Goal: Task Accomplishment & Management: Use online tool/utility

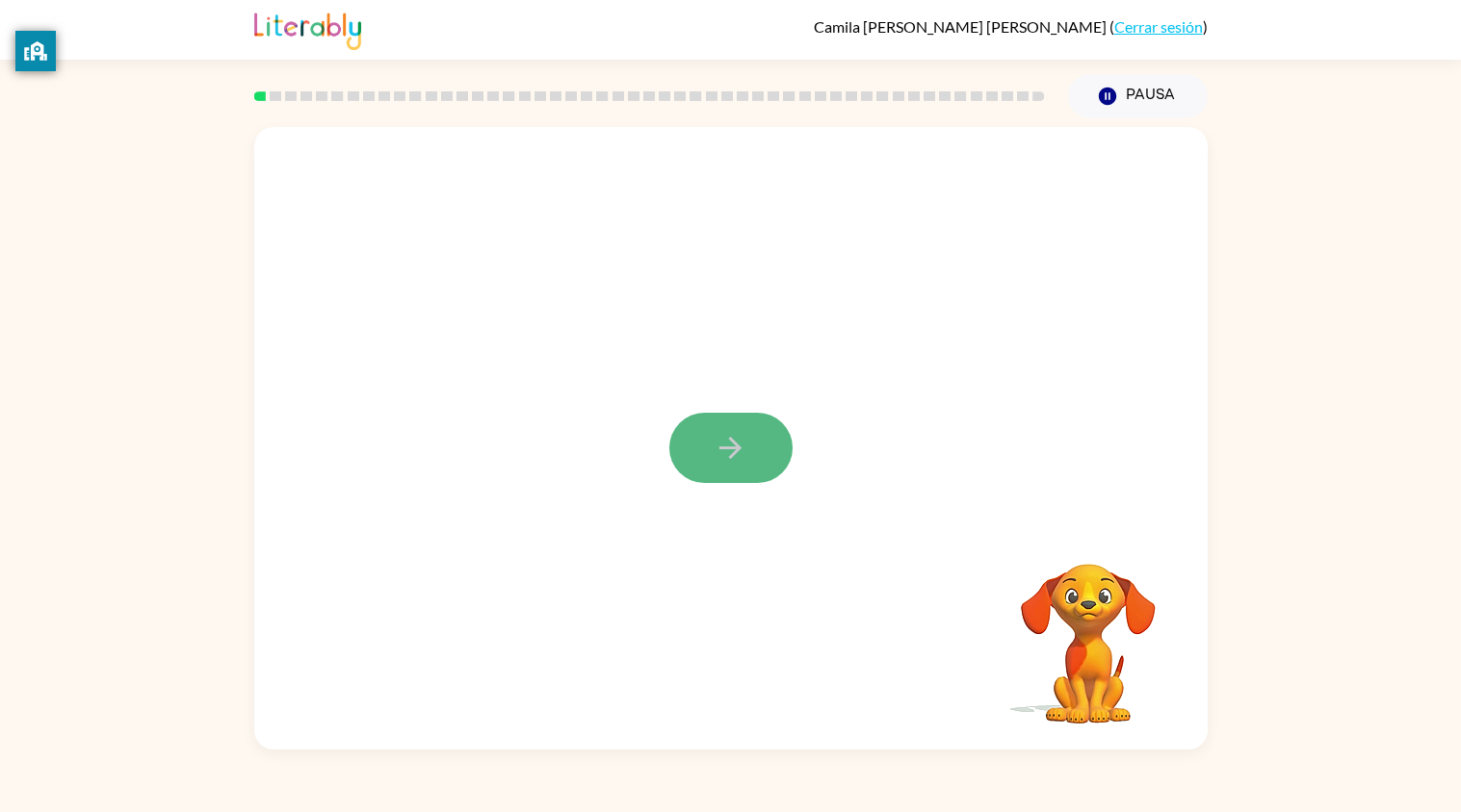
click at [749, 479] on button "button" at bounding box center [730, 448] width 123 height 71
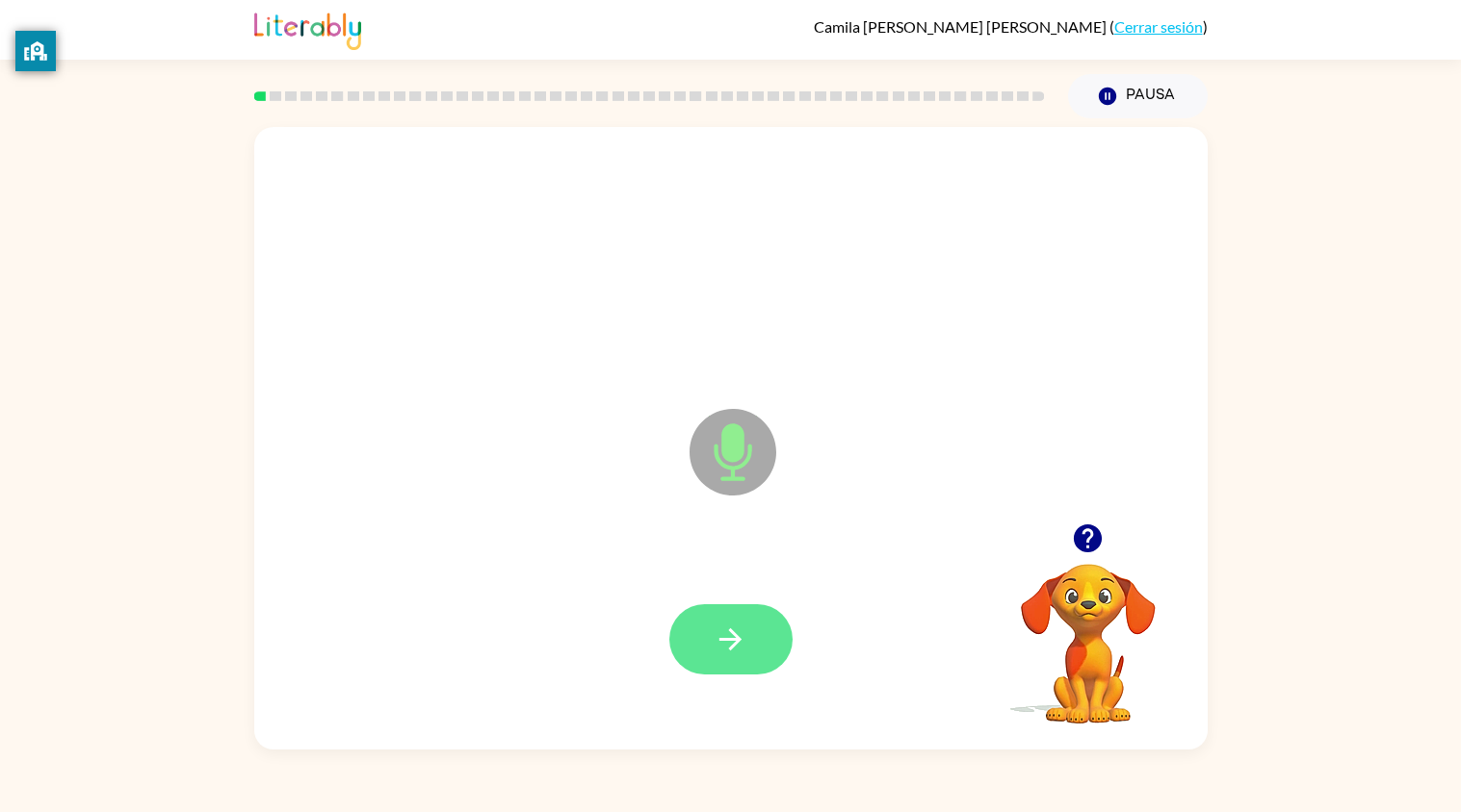
click at [732, 645] on icon "button" at bounding box center [730, 640] width 22 height 22
click at [753, 671] on button "button" at bounding box center [730, 640] width 123 height 71
click at [741, 618] on button "button" at bounding box center [730, 640] width 123 height 71
click at [744, 619] on button "button" at bounding box center [730, 640] width 123 height 71
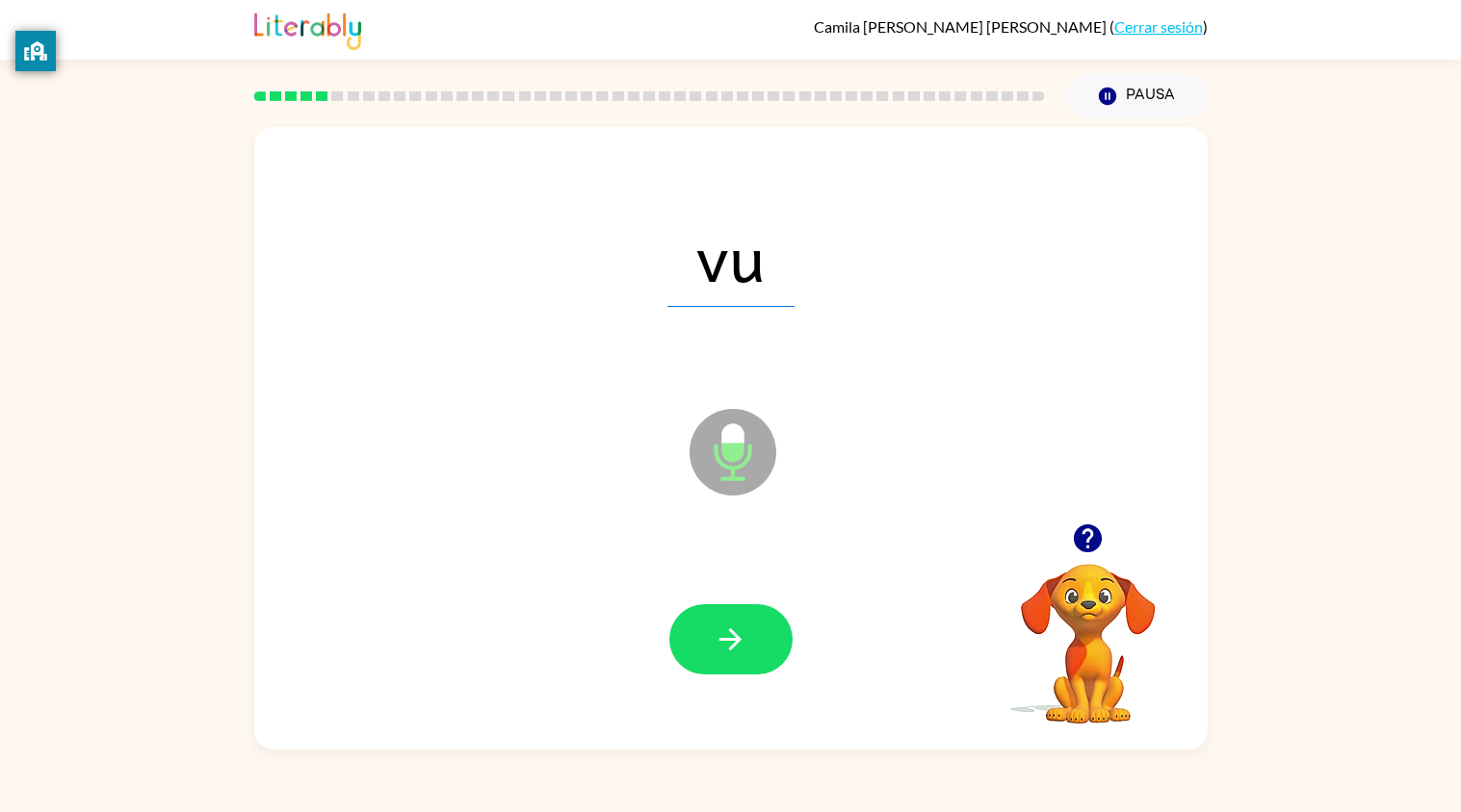
click at [744, 619] on button "button" at bounding box center [730, 640] width 123 height 71
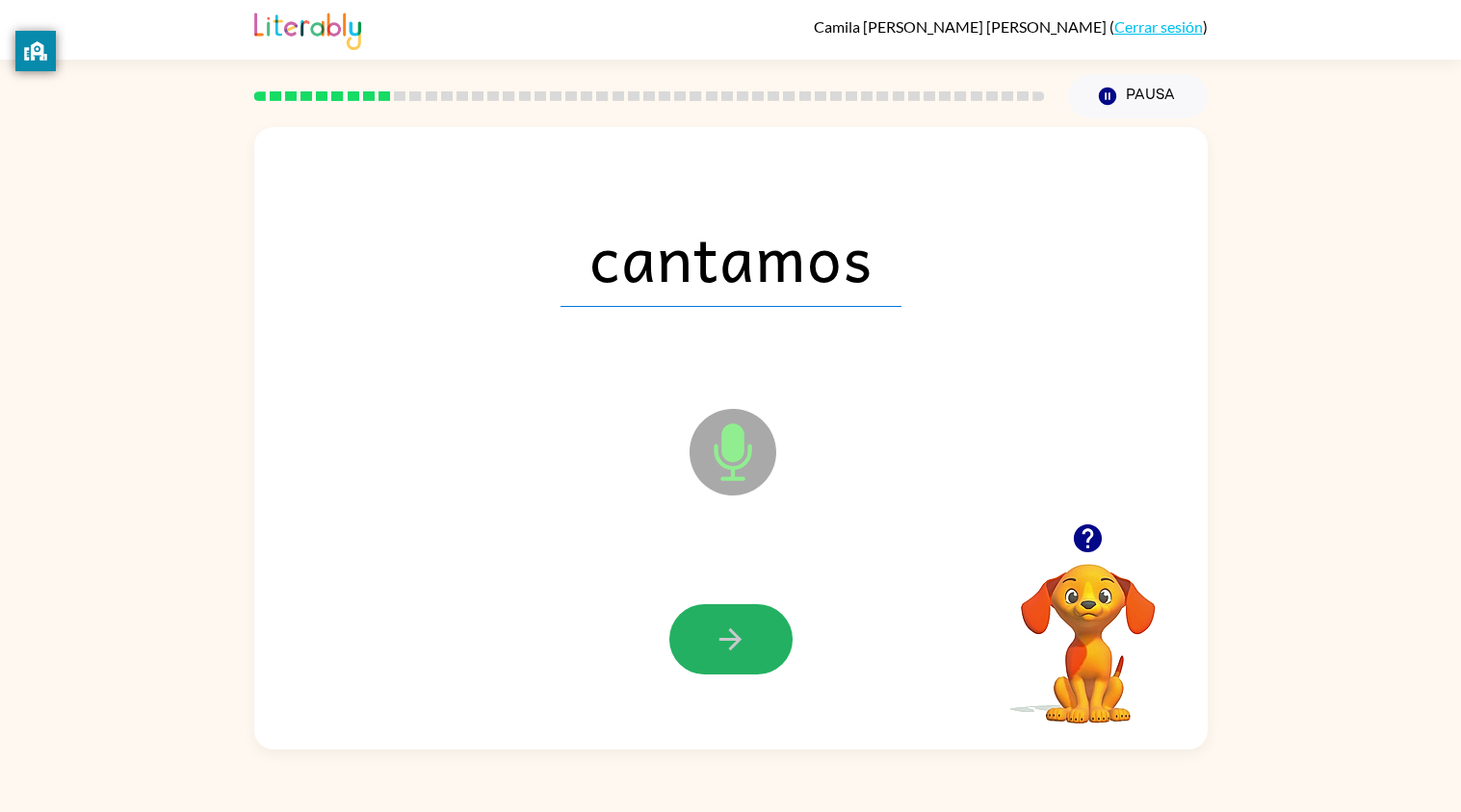
click at [744, 619] on button "button" at bounding box center [730, 640] width 123 height 71
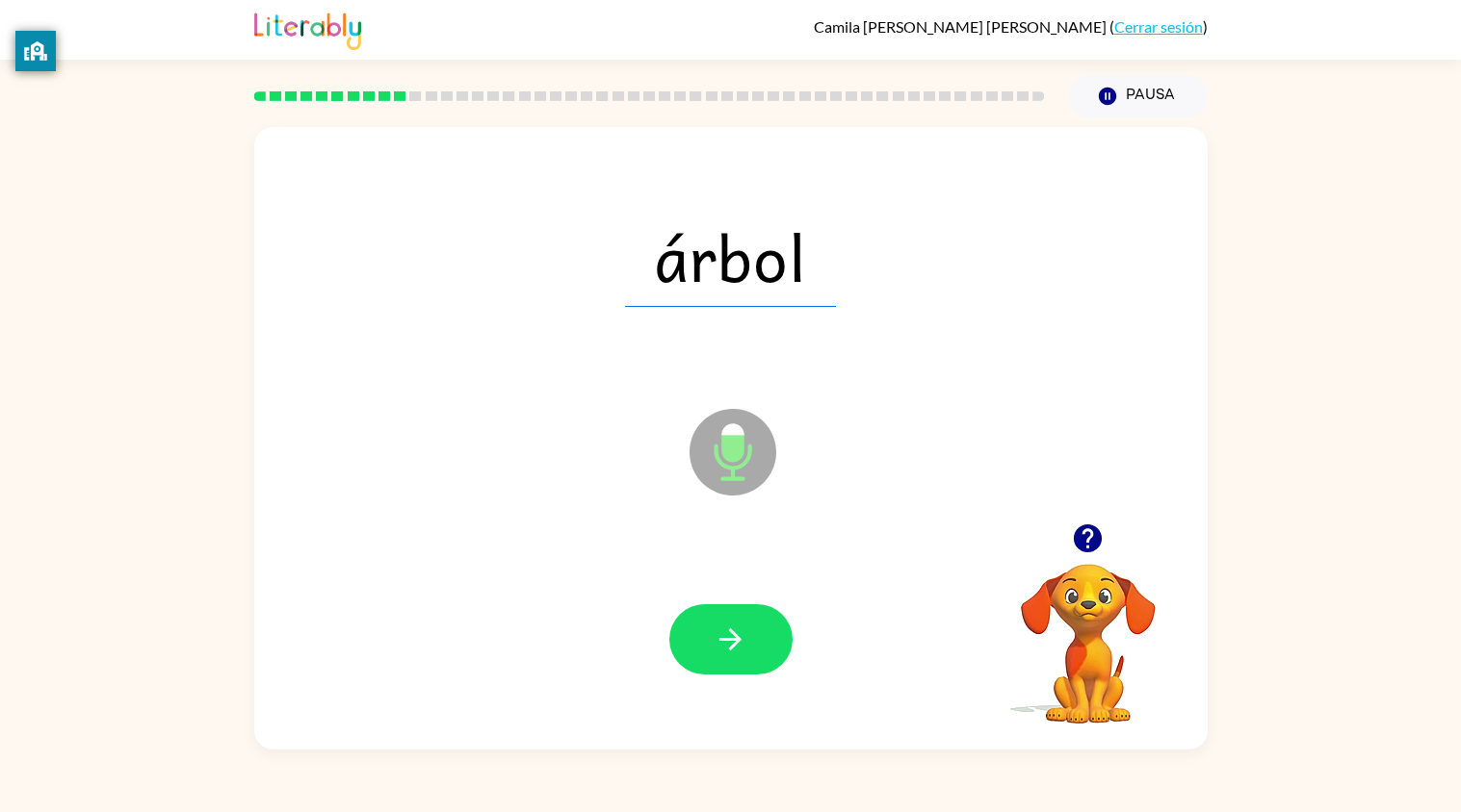
click at [744, 619] on button "button" at bounding box center [730, 640] width 123 height 71
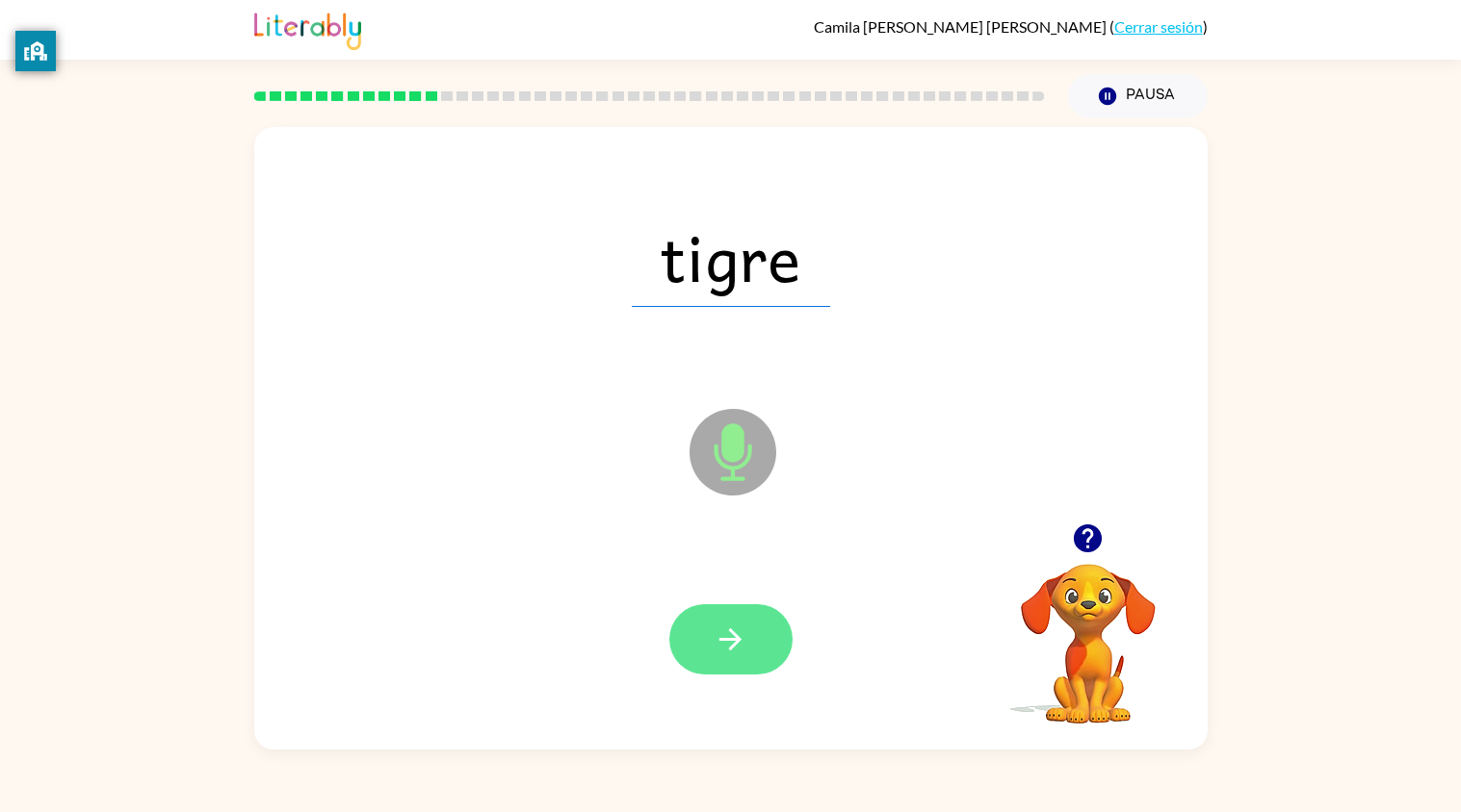
click at [747, 620] on button "button" at bounding box center [730, 640] width 123 height 71
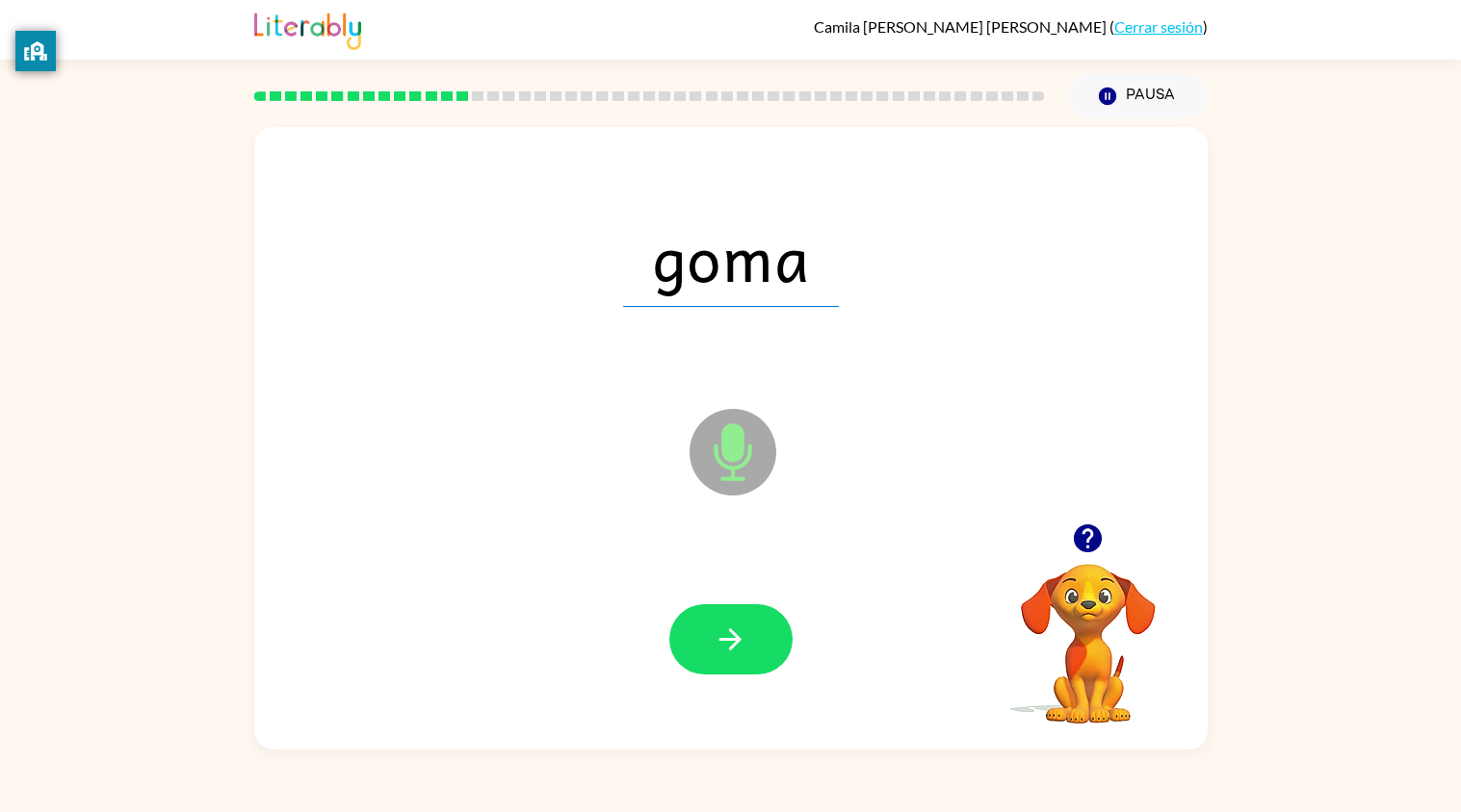
click at [747, 620] on button "button" at bounding box center [730, 640] width 123 height 71
click at [754, 622] on button "button" at bounding box center [730, 640] width 123 height 71
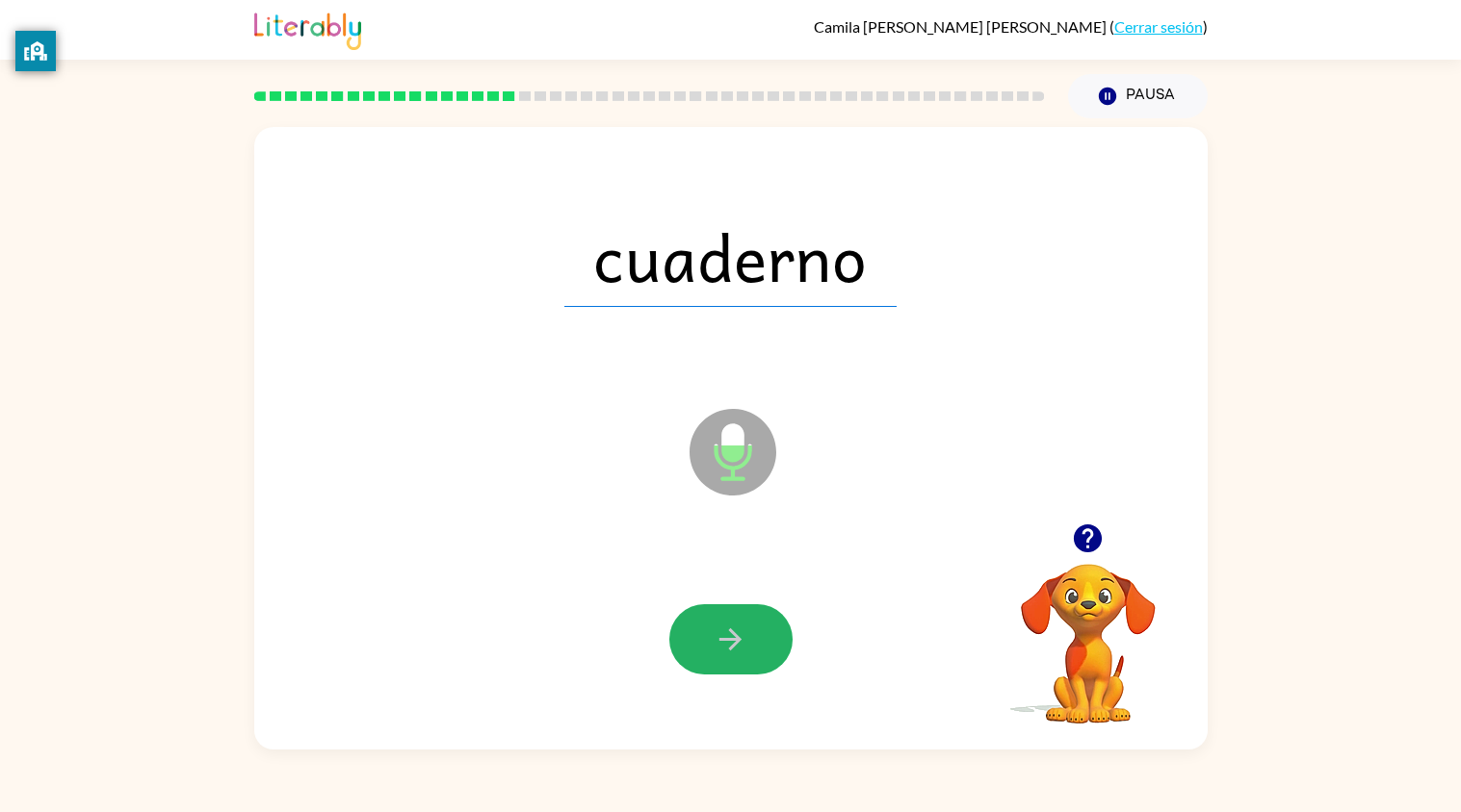
click at [754, 622] on button "button" at bounding box center [730, 640] width 123 height 71
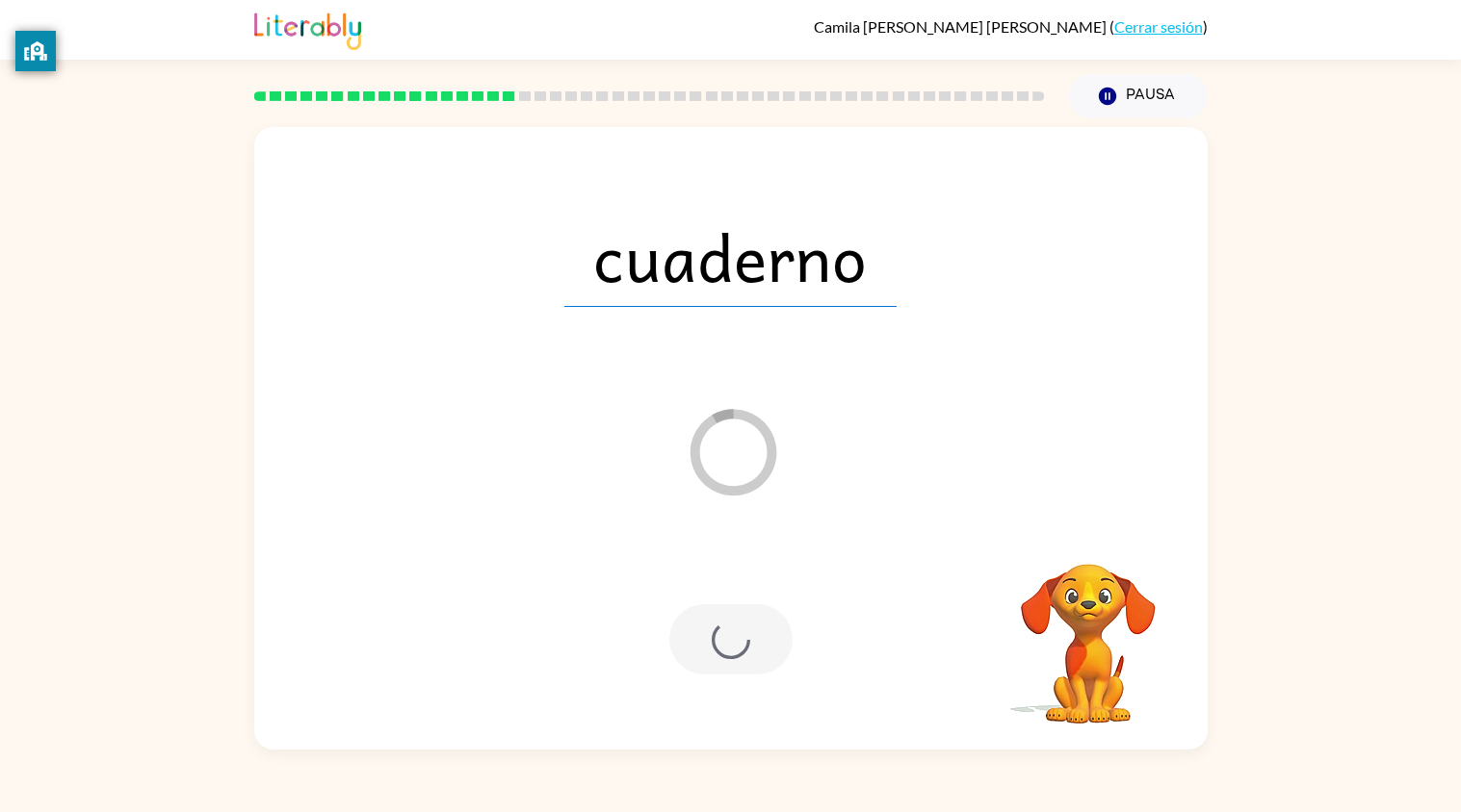
click at [754, 622] on div at bounding box center [730, 640] width 123 height 71
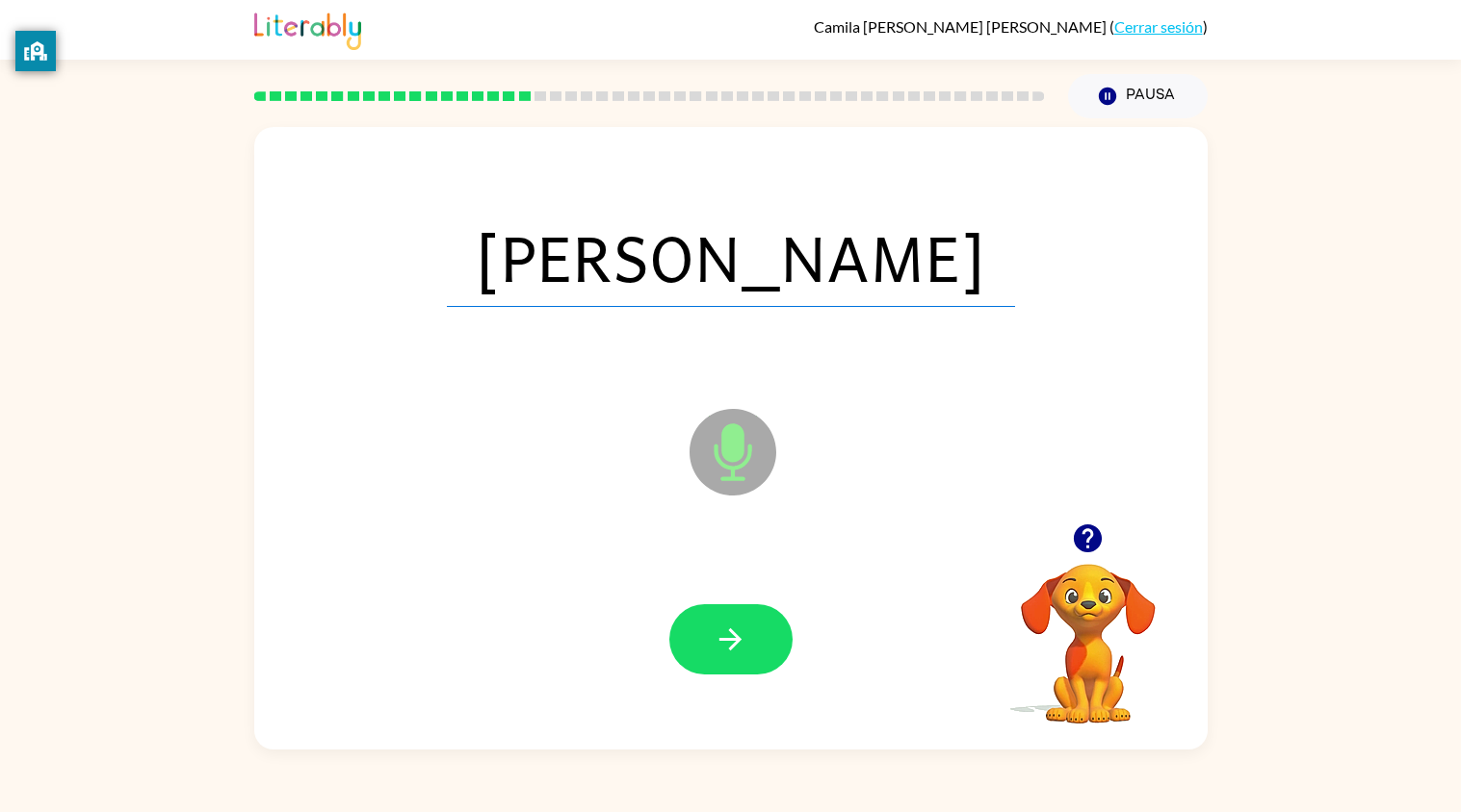
click at [754, 622] on button "button" at bounding box center [730, 640] width 123 height 71
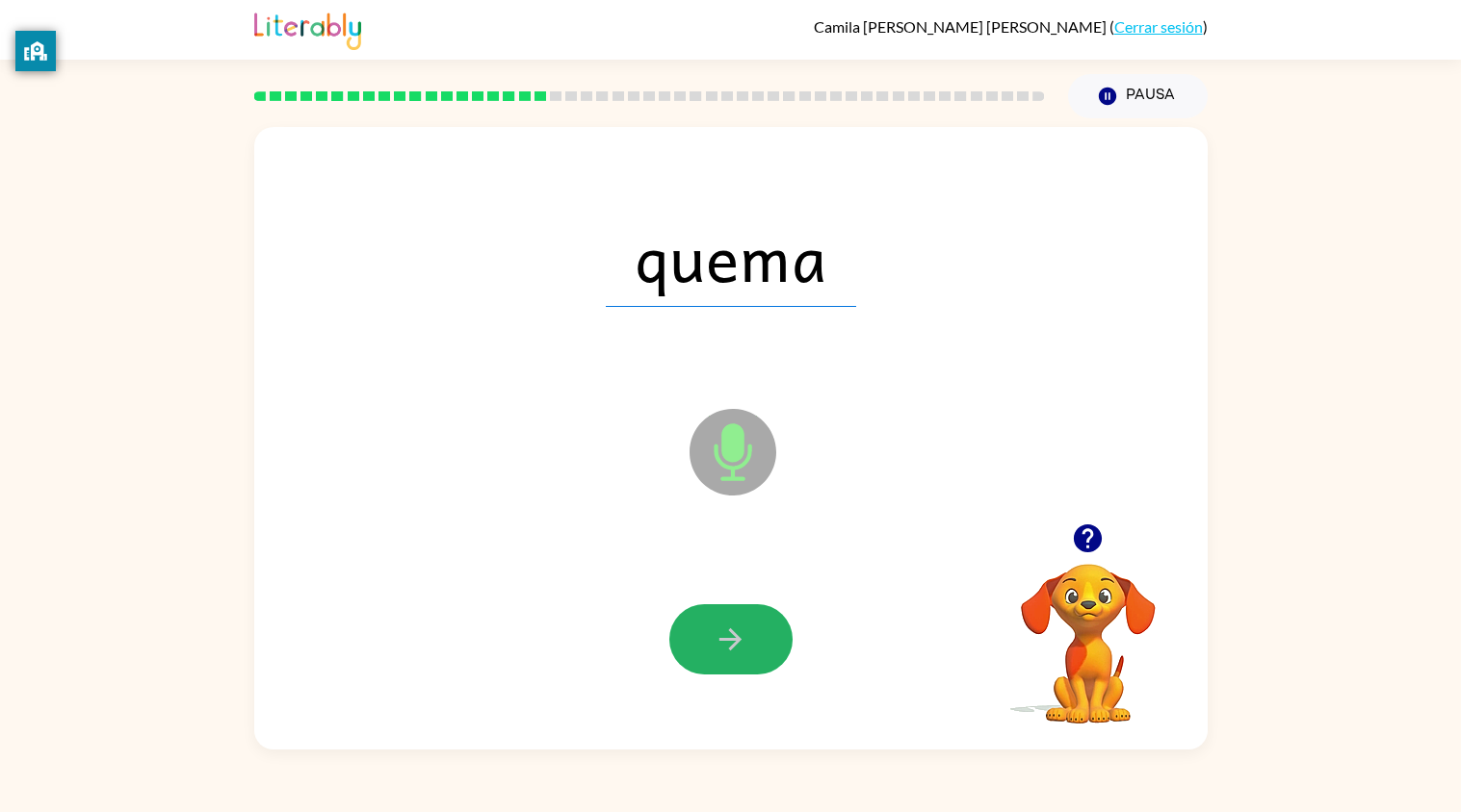
click at [754, 622] on button "button" at bounding box center [730, 640] width 123 height 71
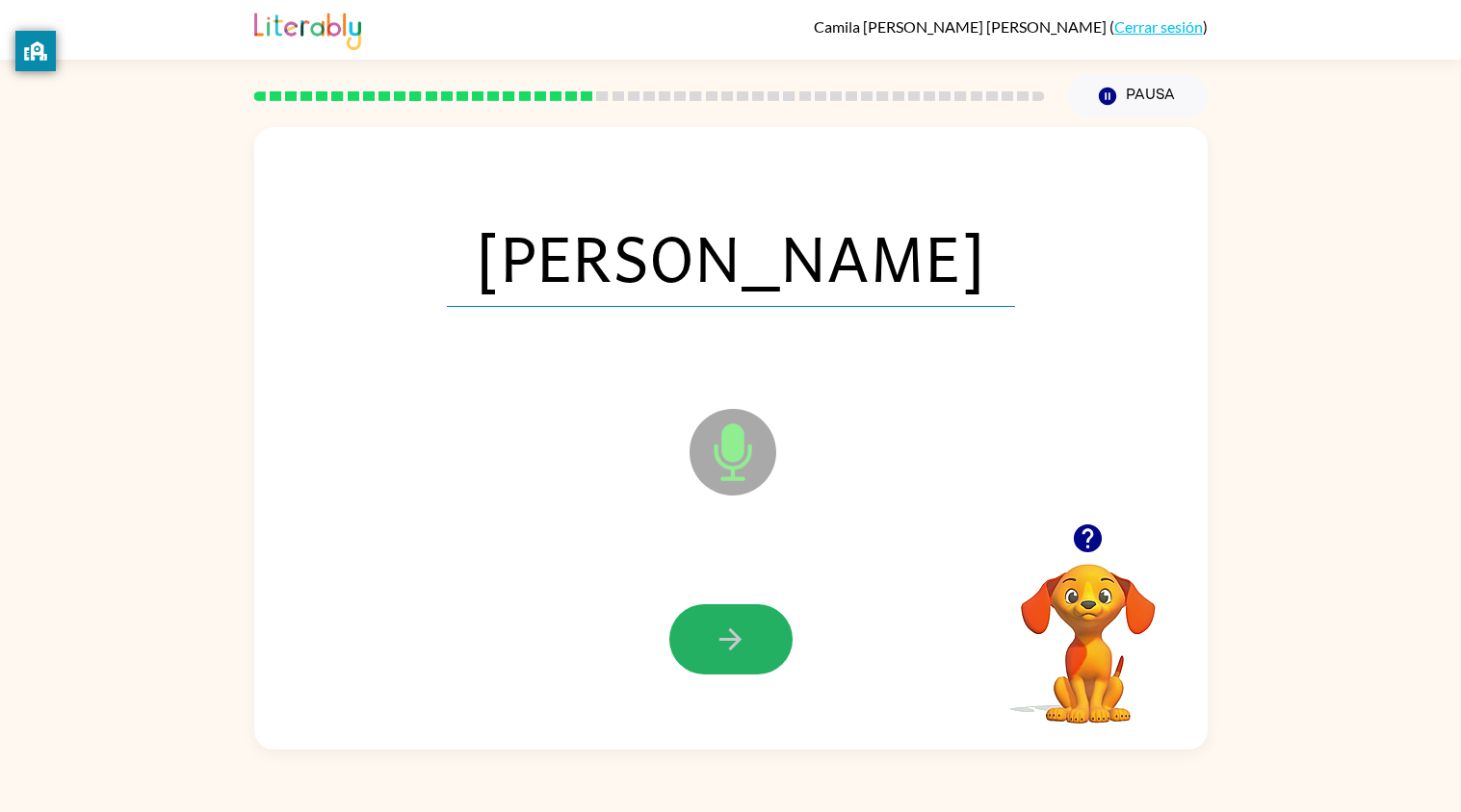
click at [754, 622] on button "button" at bounding box center [730, 640] width 123 height 71
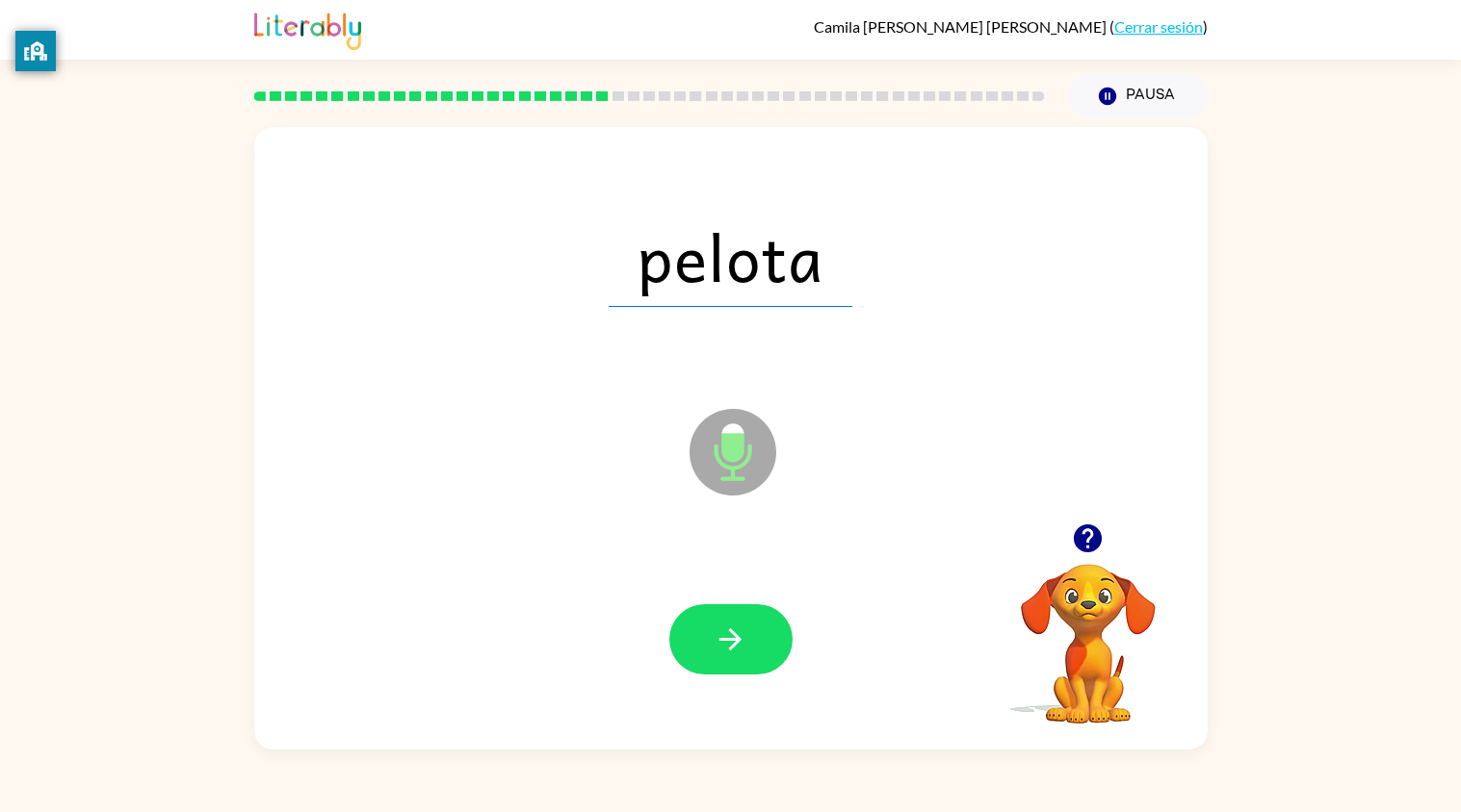
click at [754, 622] on button "button" at bounding box center [730, 640] width 123 height 71
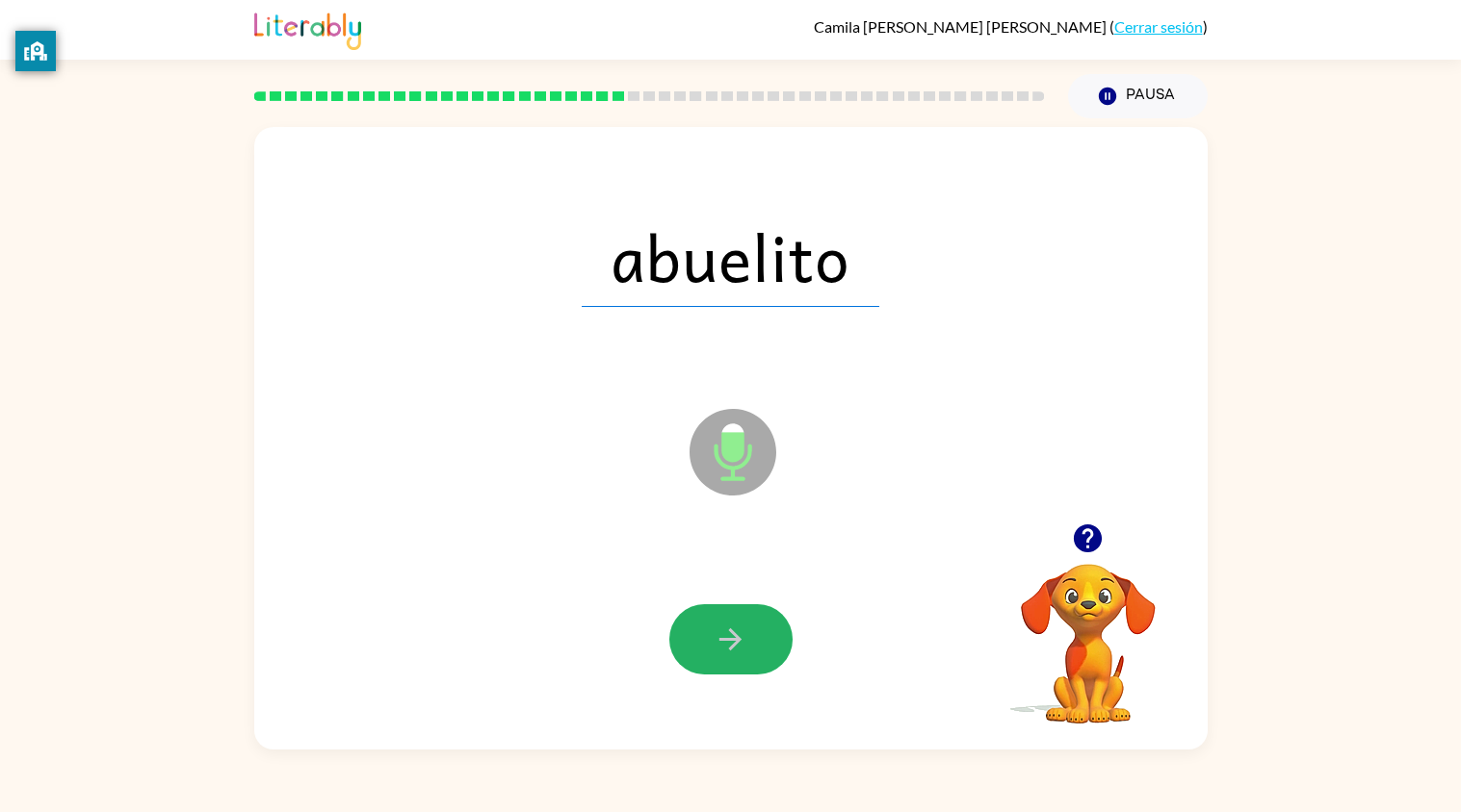
click at [754, 622] on button "button" at bounding box center [730, 640] width 123 height 71
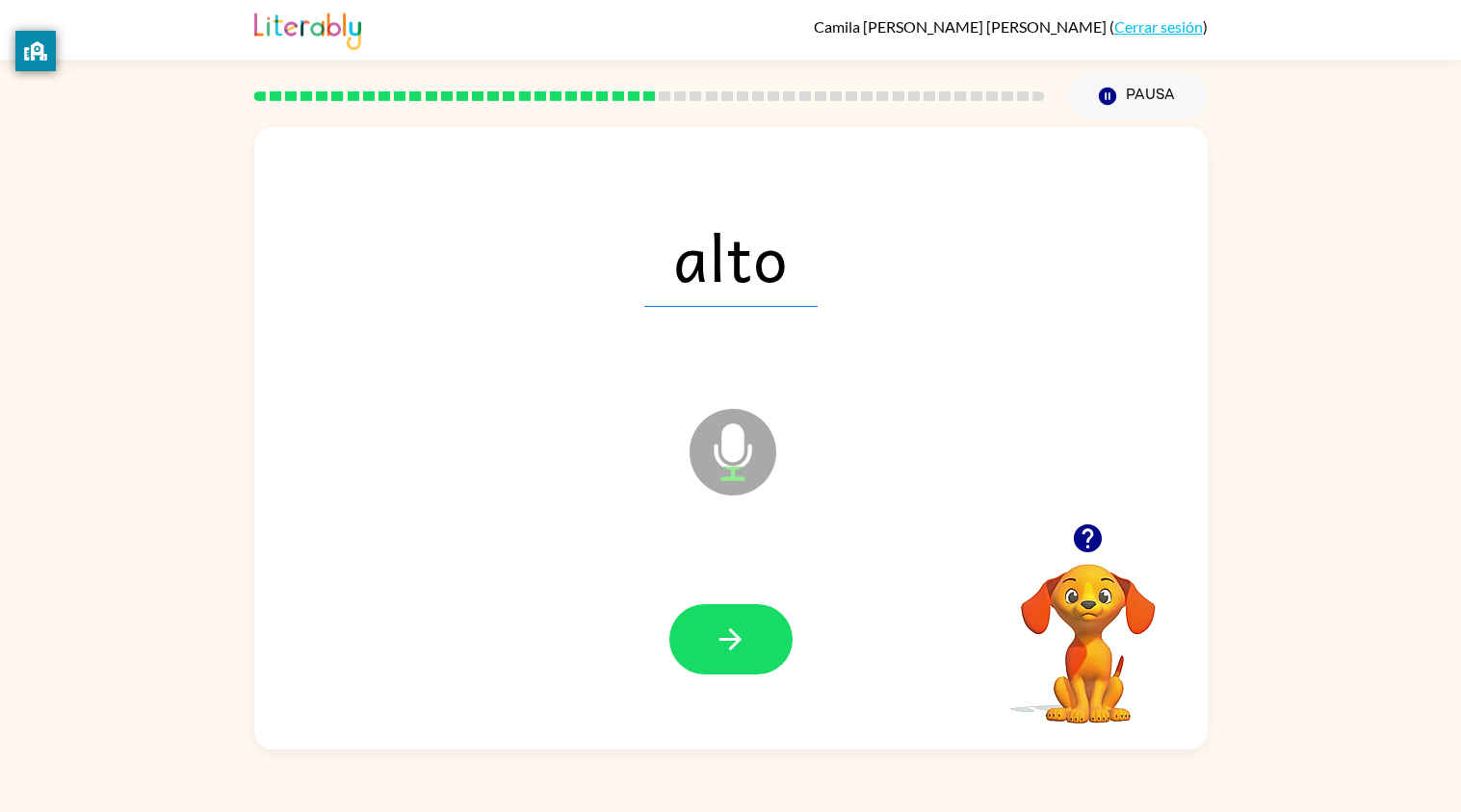
click at [754, 622] on button "button" at bounding box center [730, 640] width 123 height 71
click at [756, 623] on button "button" at bounding box center [730, 640] width 123 height 71
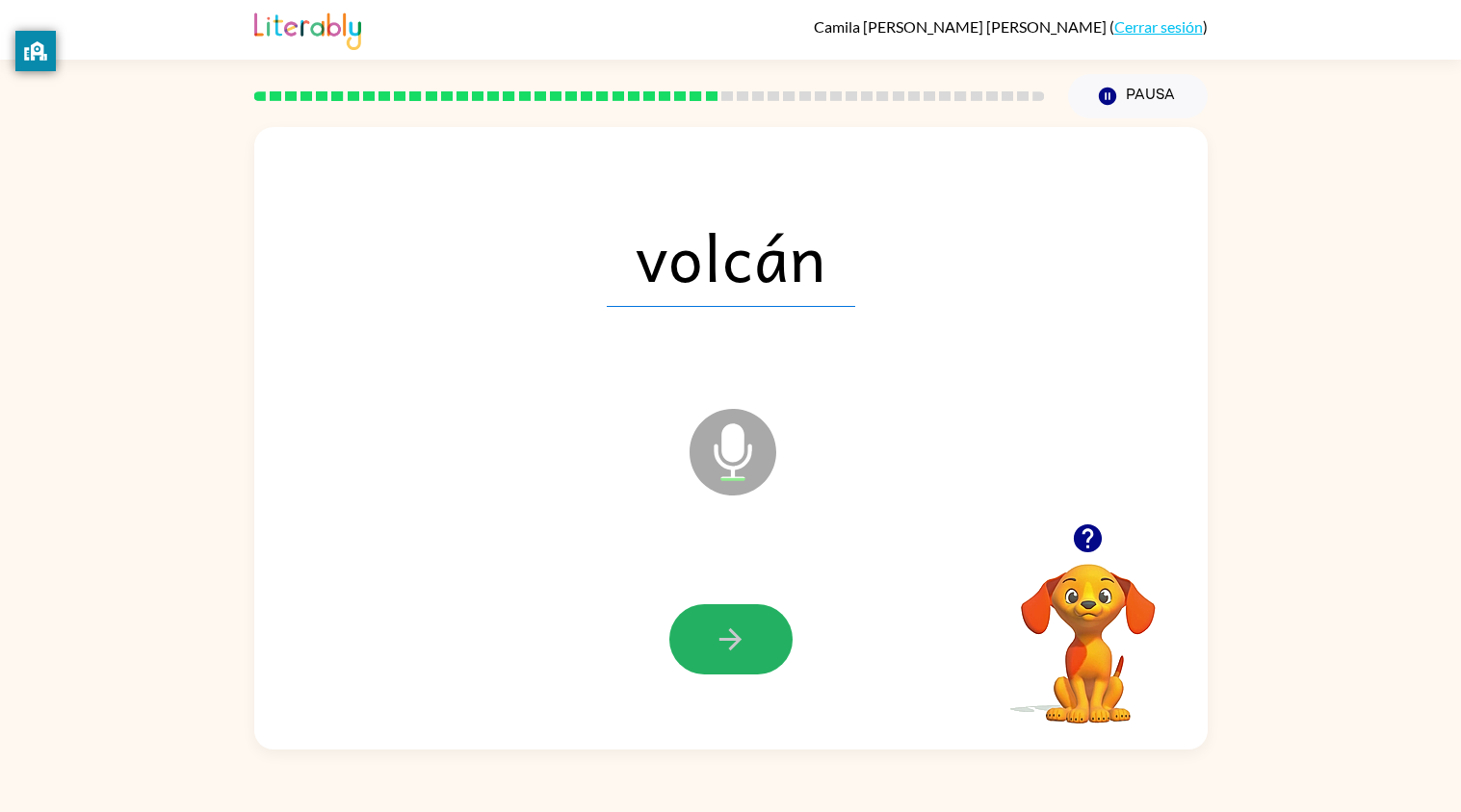
click at [756, 623] on button "button" at bounding box center [730, 640] width 123 height 71
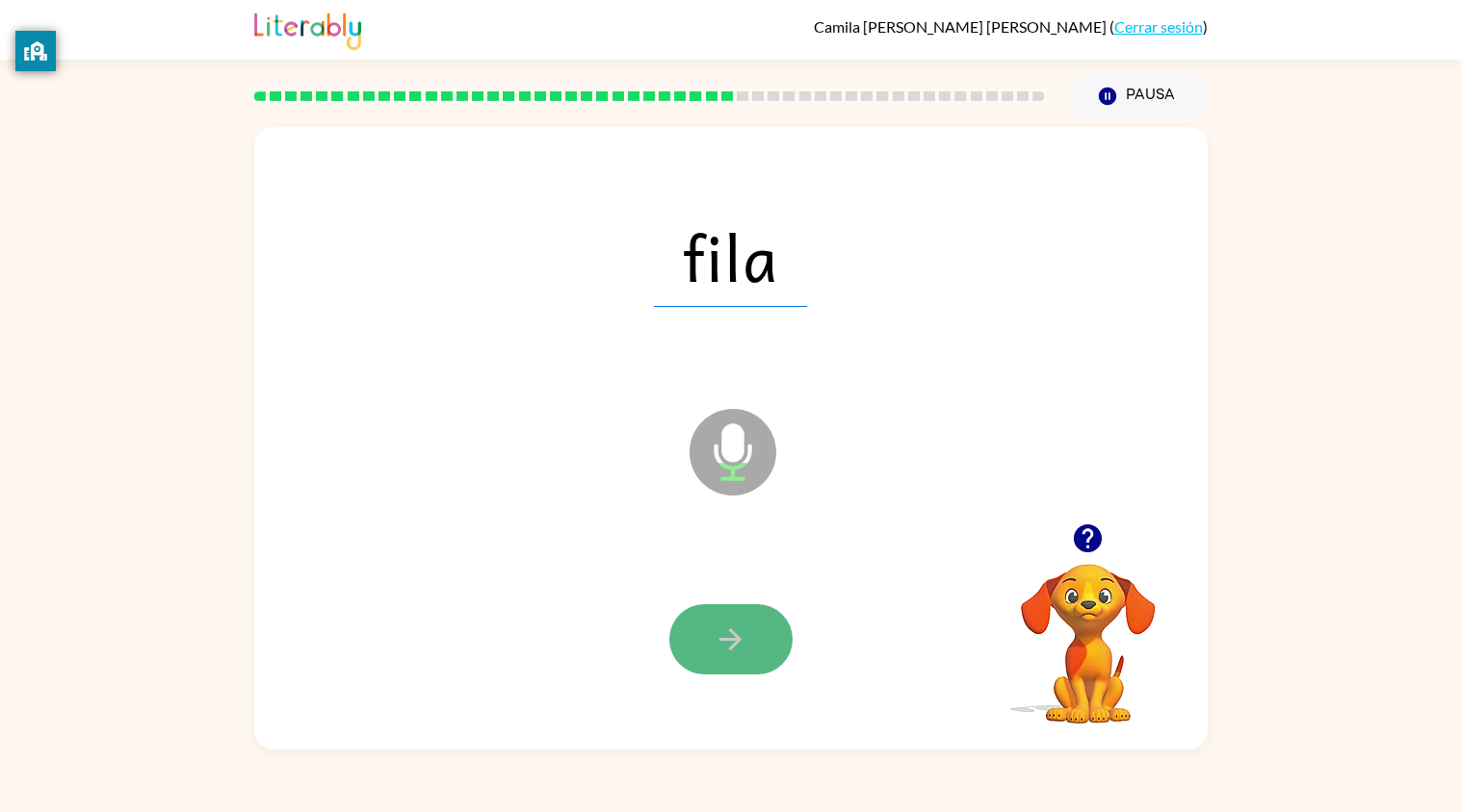
click at [762, 626] on button "button" at bounding box center [730, 640] width 123 height 71
click at [765, 628] on button "button" at bounding box center [730, 640] width 123 height 71
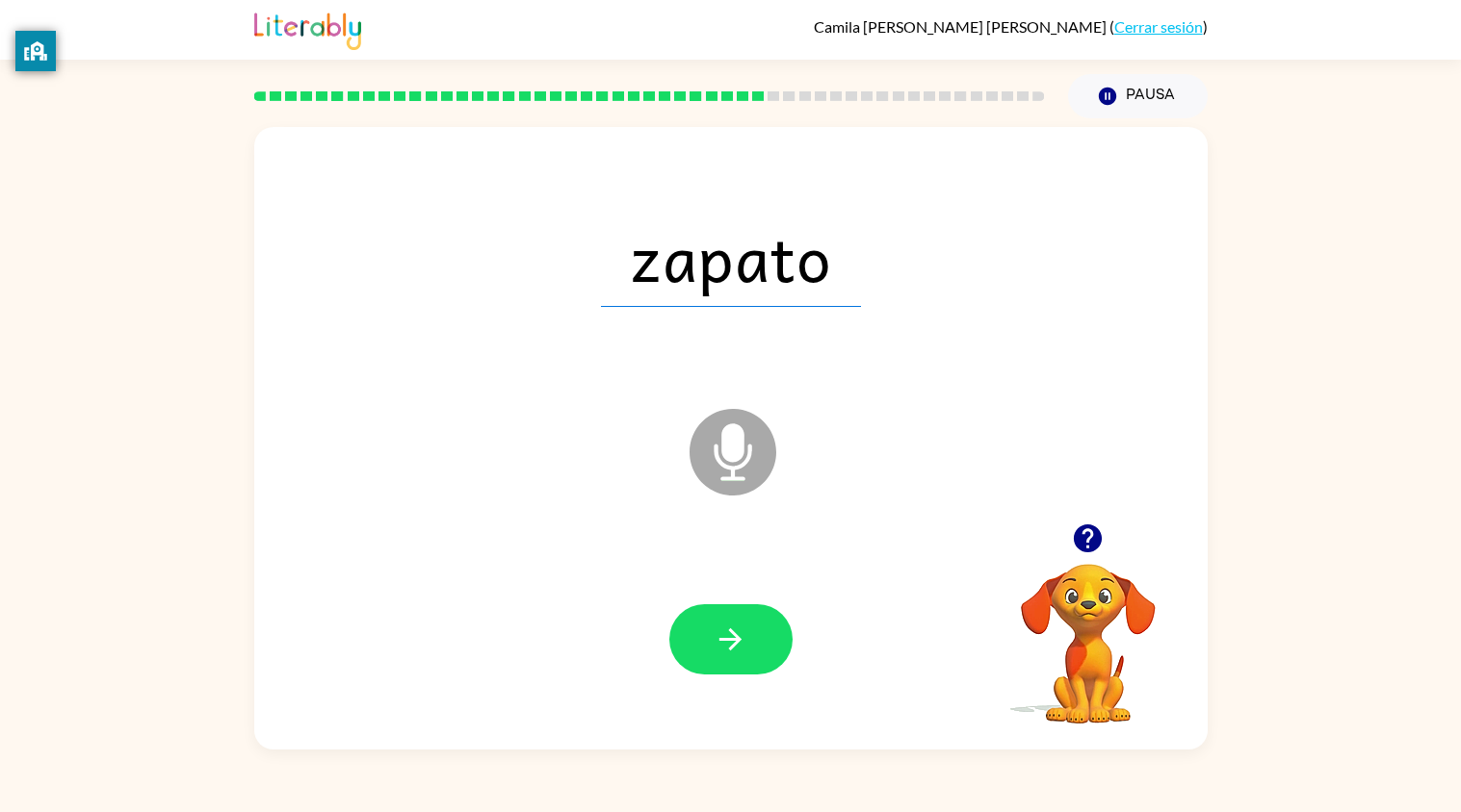
click at [765, 628] on button "button" at bounding box center [730, 640] width 123 height 71
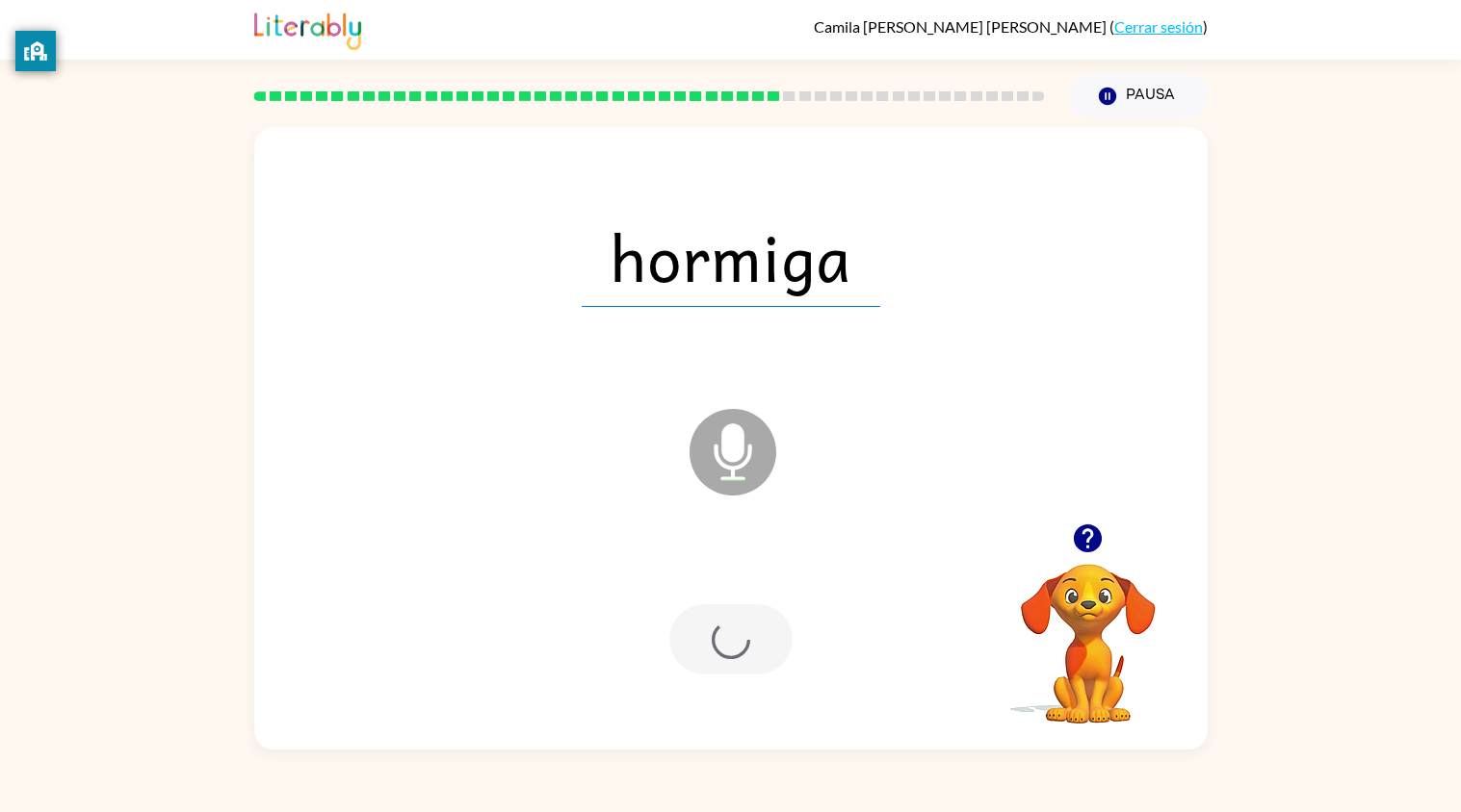
click at [765, 628] on div at bounding box center [730, 640] width 123 height 71
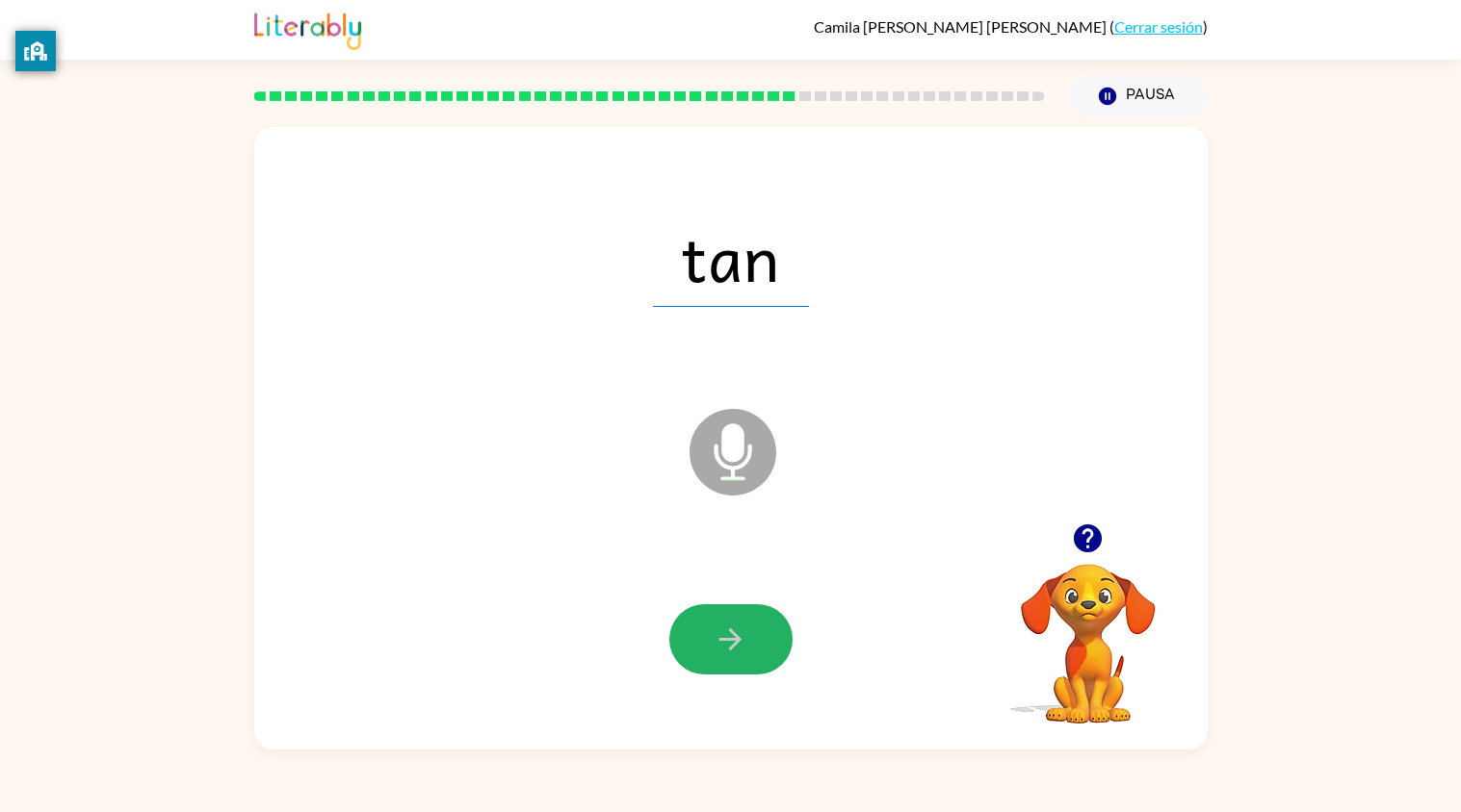
click at [765, 628] on button "button" at bounding box center [730, 640] width 123 height 71
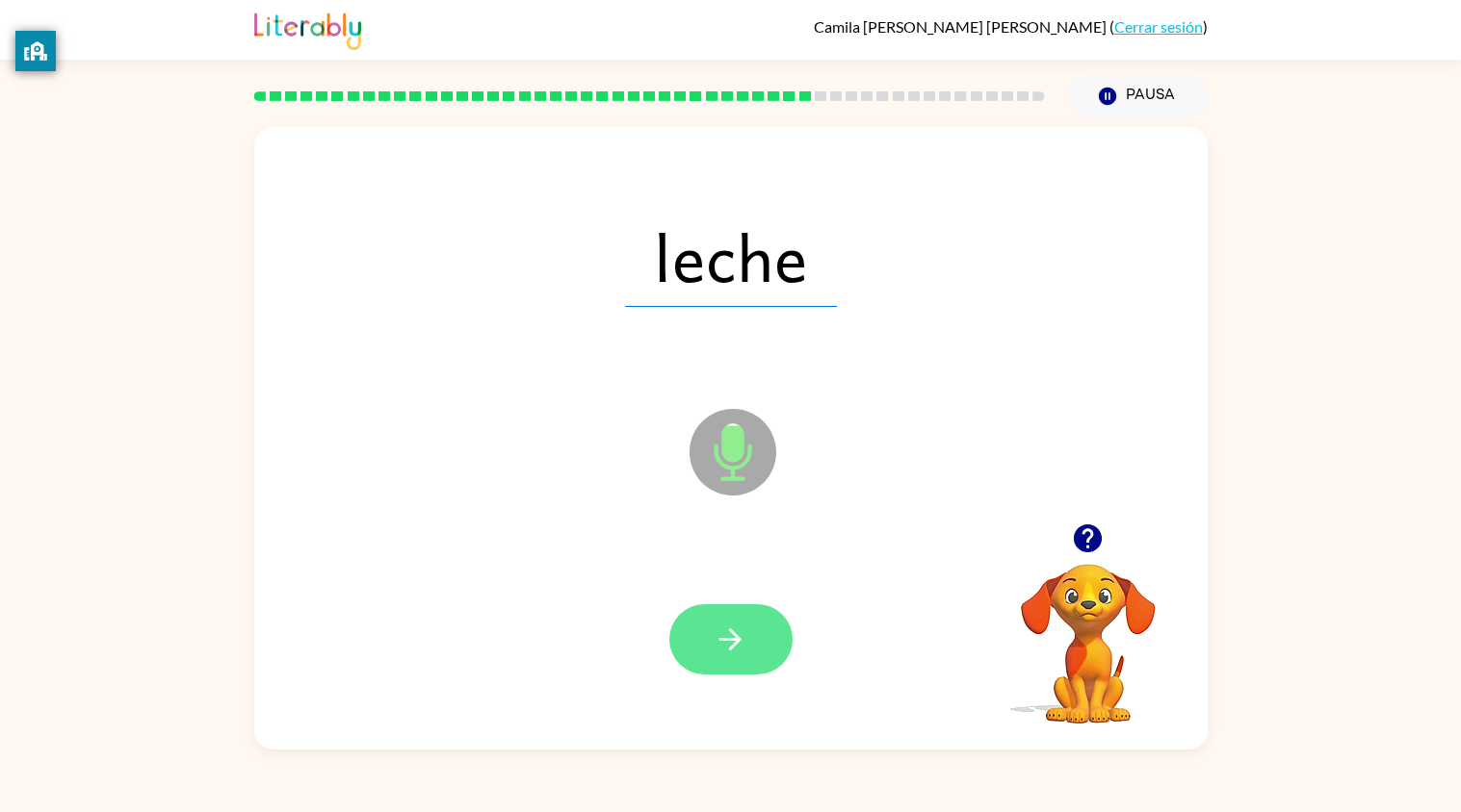
click at [765, 628] on button "button" at bounding box center [730, 640] width 123 height 71
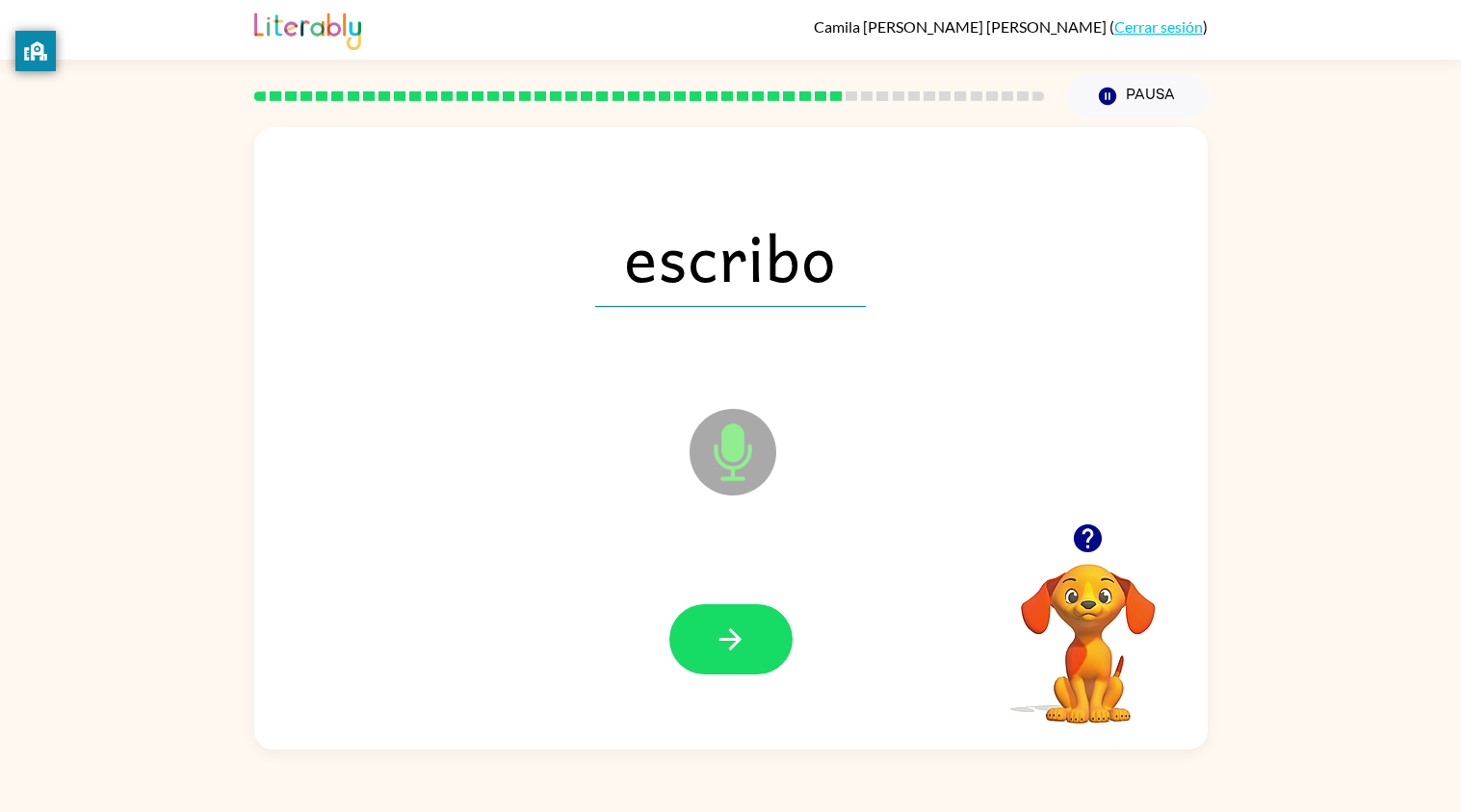
click at [765, 628] on button "button" at bounding box center [730, 640] width 123 height 71
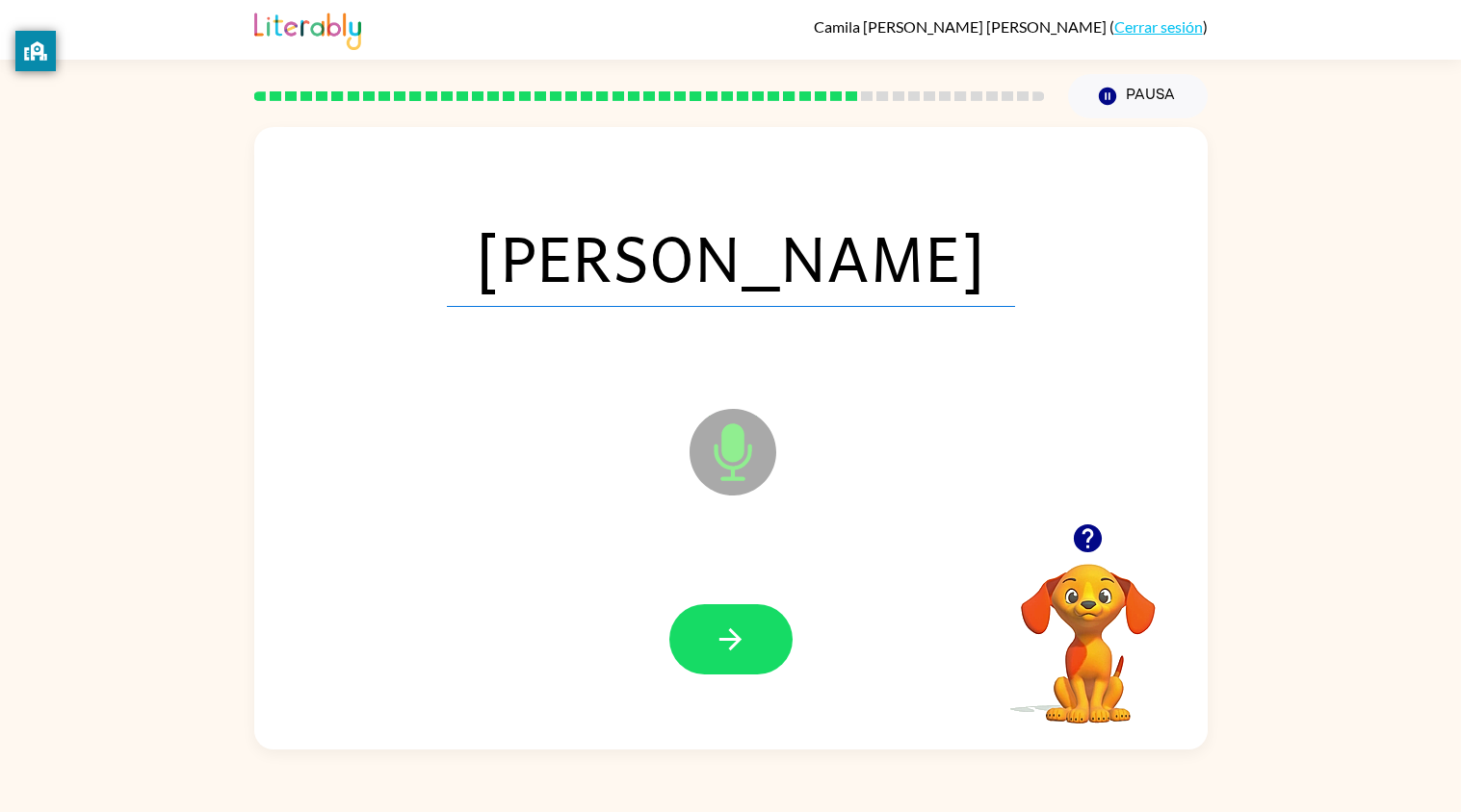
click at [765, 628] on button "button" at bounding box center [730, 640] width 123 height 71
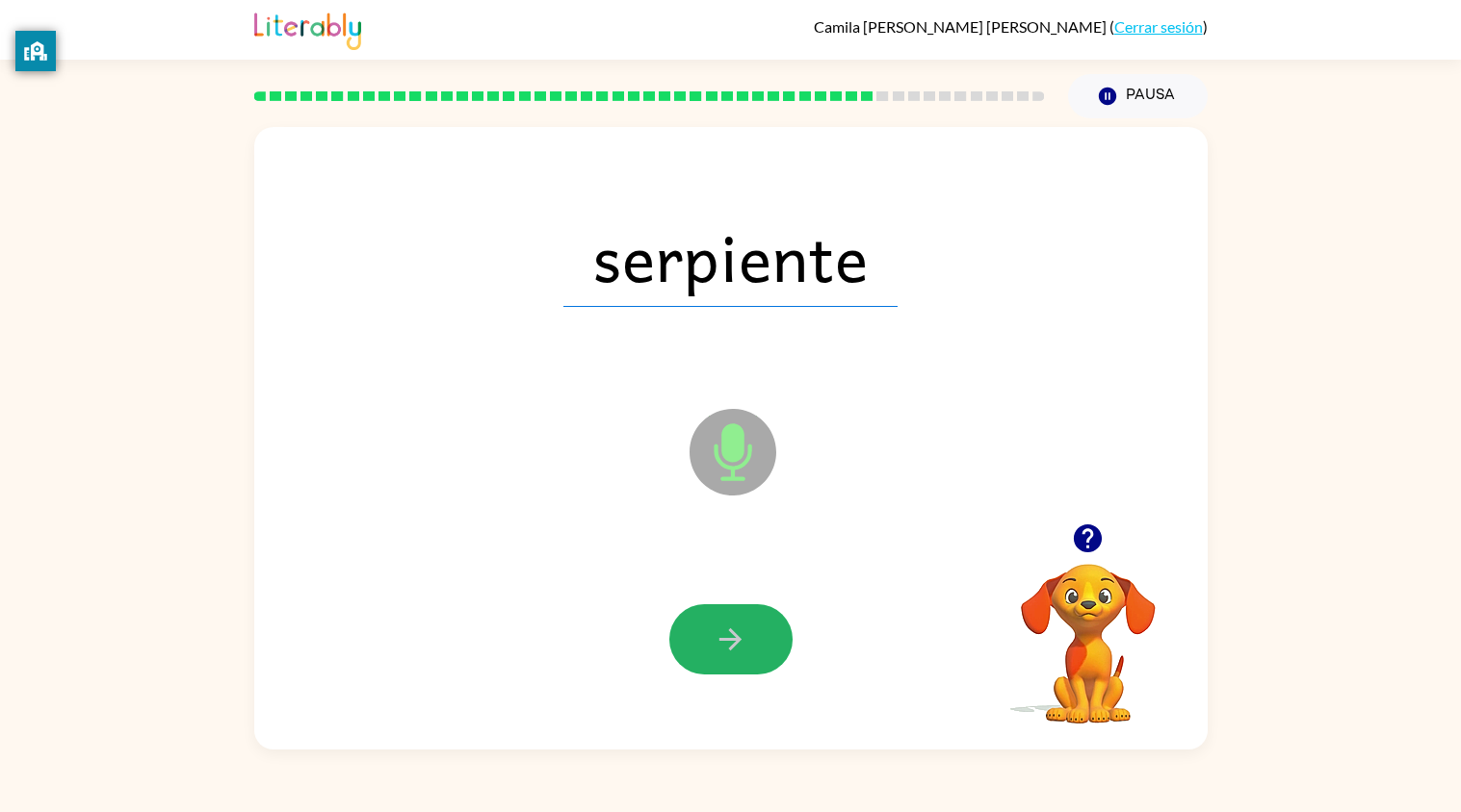
click at [765, 628] on button "button" at bounding box center [730, 640] width 123 height 71
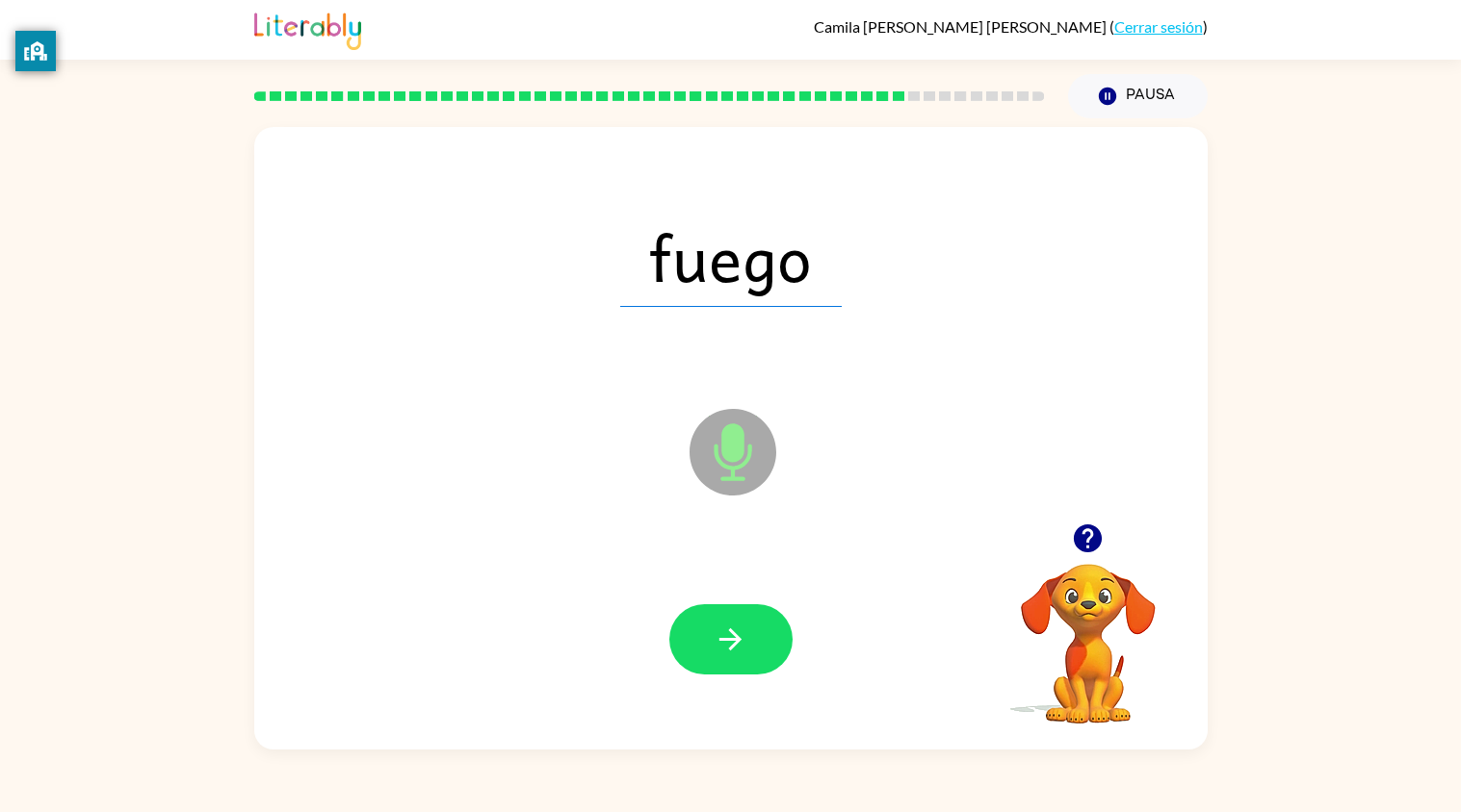
click at [765, 628] on button "button" at bounding box center [730, 640] width 123 height 71
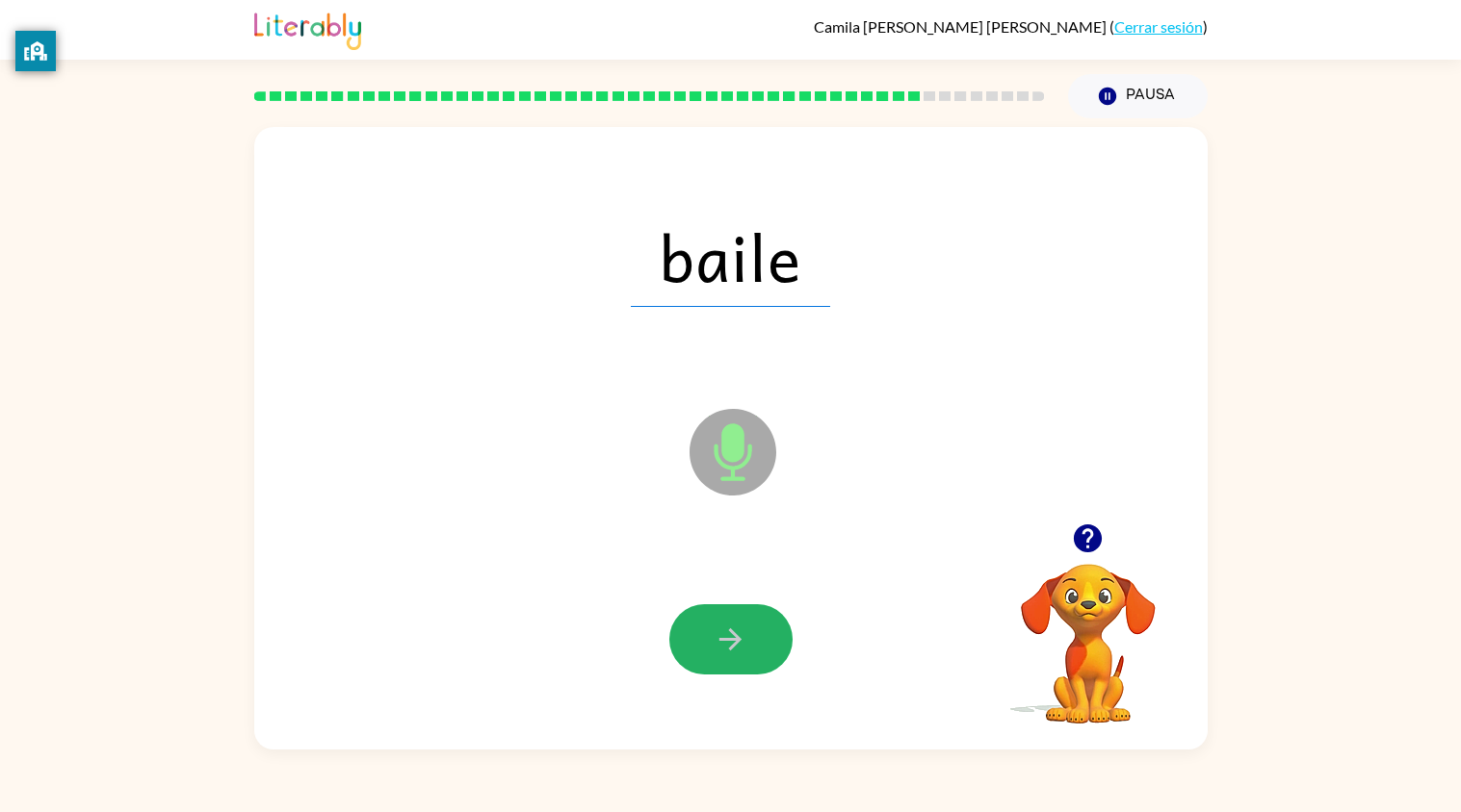
click at [765, 628] on button "button" at bounding box center [730, 640] width 123 height 71
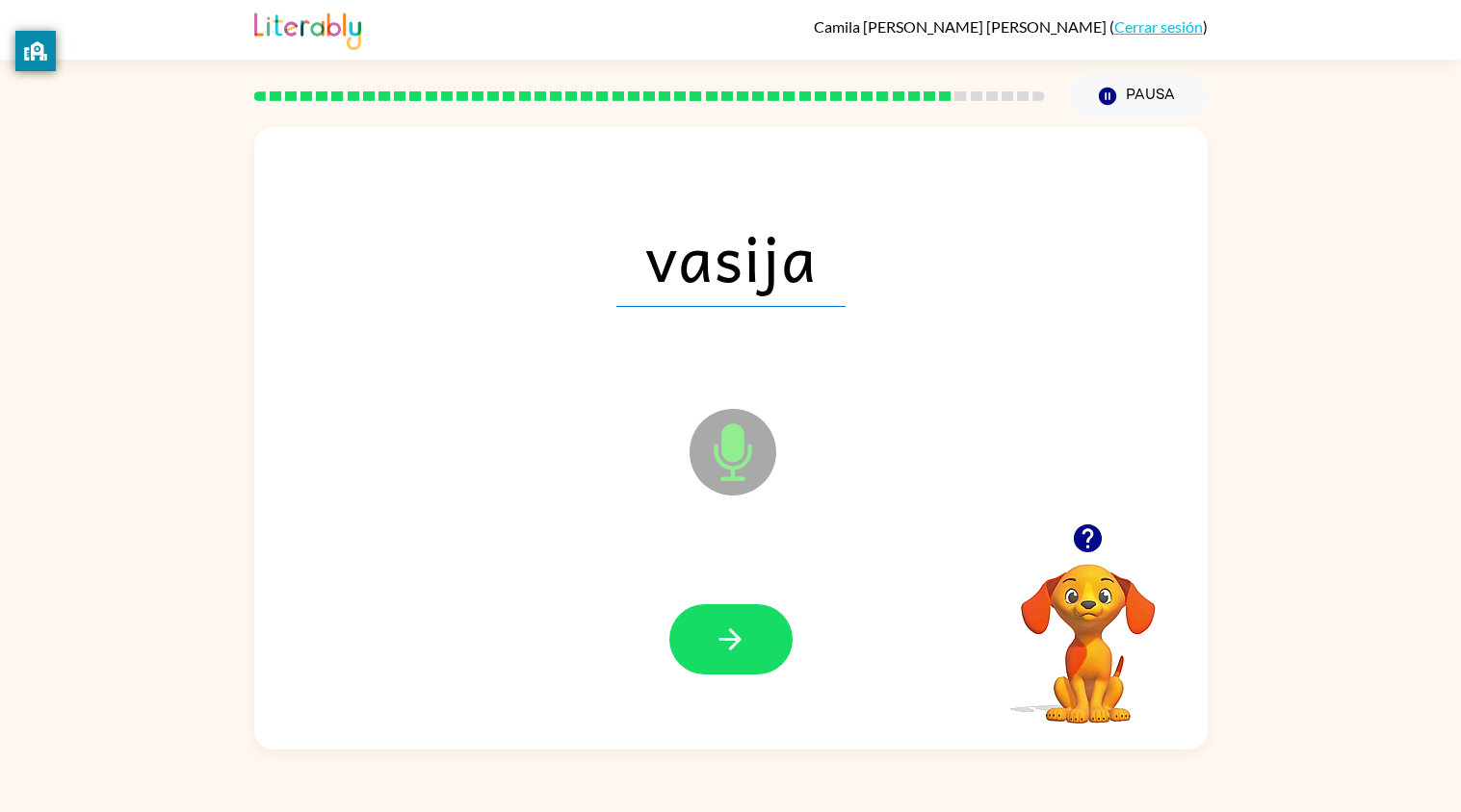
click at [765, 628] on button "button" at bounding box center [730, 640] width 123 height 71
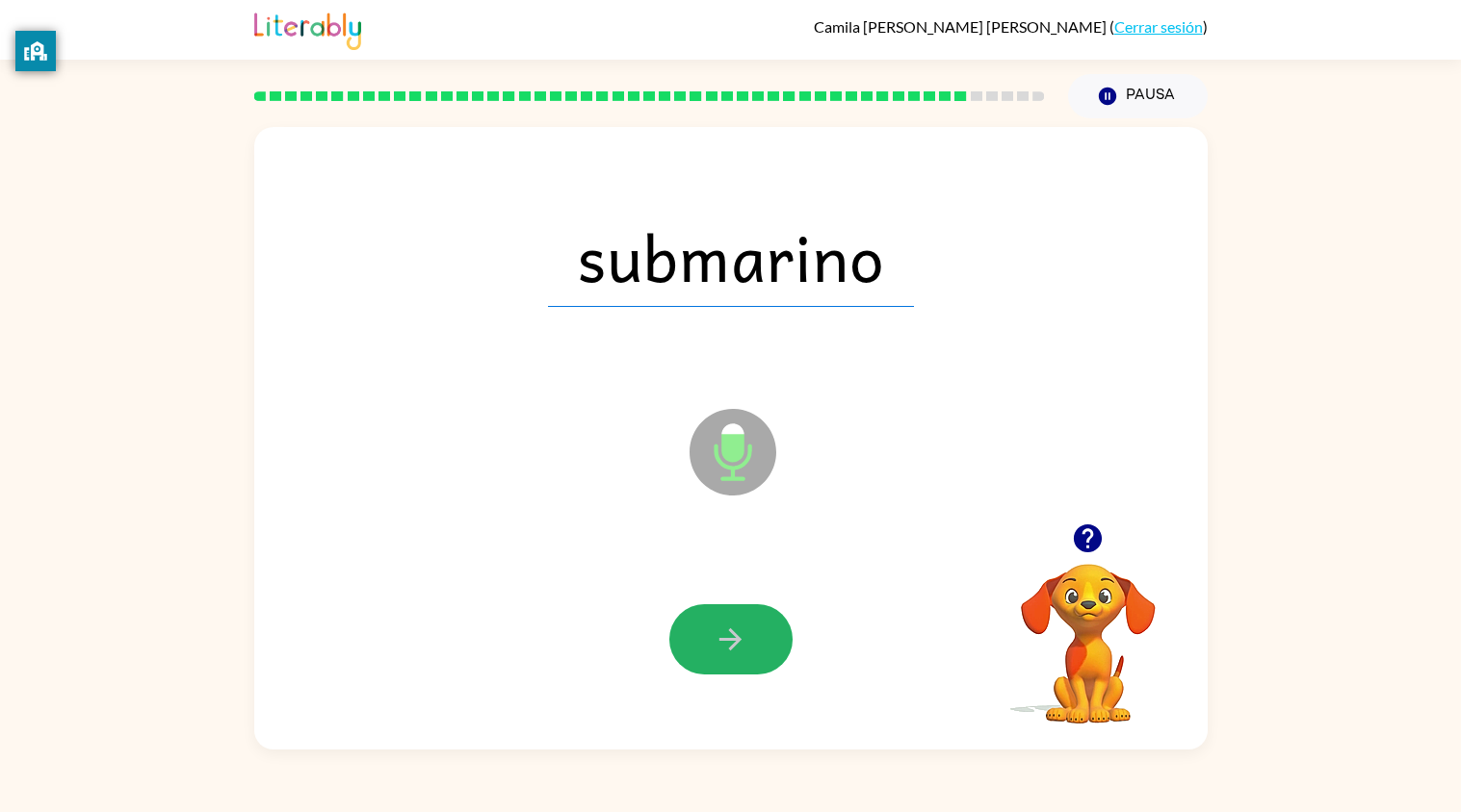
click at [765, 628] on button "button" at bounding box center [730, 640] width 123 height 71
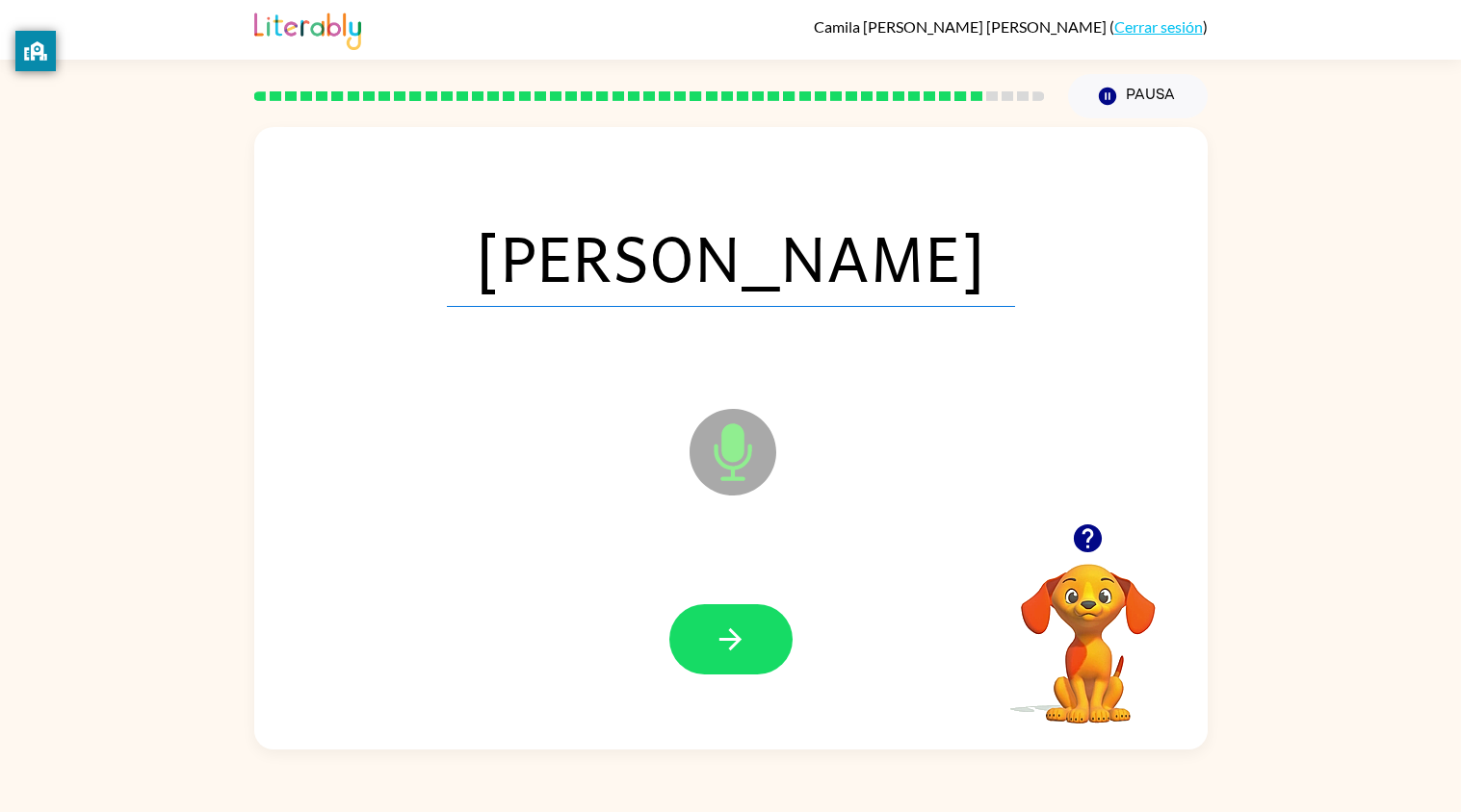
click at [765, 628] on button "button" at bounding box center [730, 640] width 123 height 71
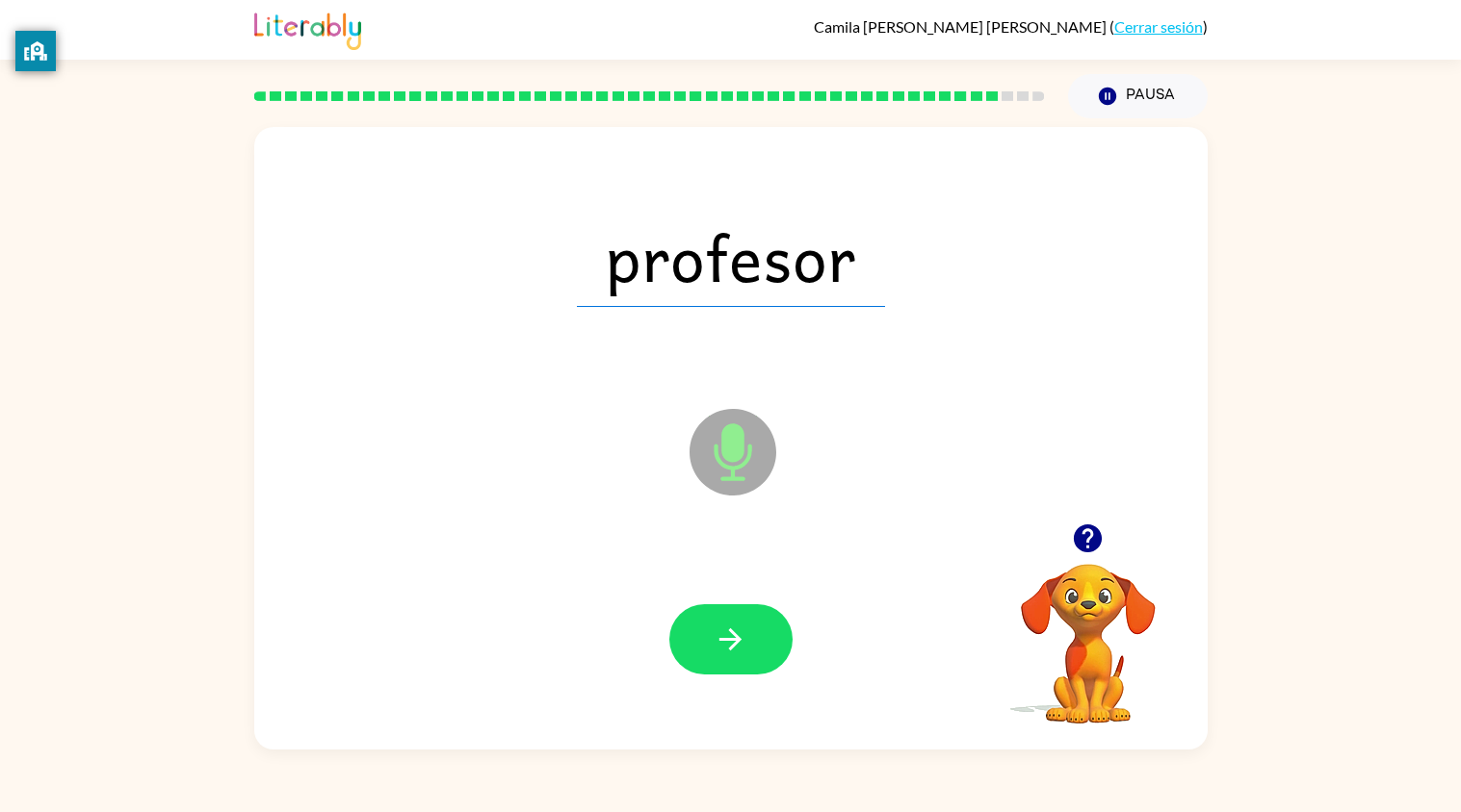
click at [765, 628] on button "button" at bounding box center [730, 640] width 123 height 71
click at [765, 628] on div at bounding box center [730, 640] width 123 height 71
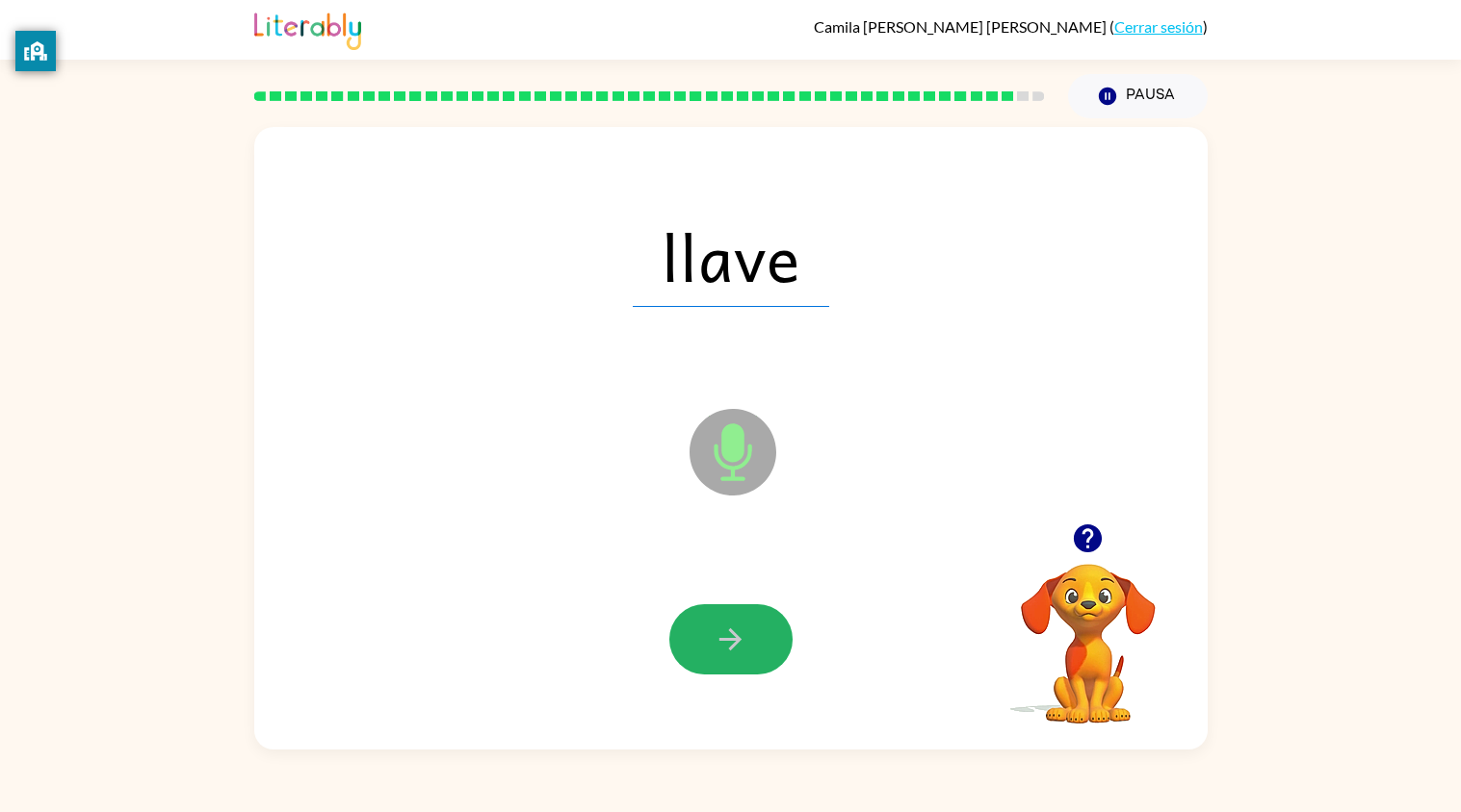
click at [765, 628] on button "button" at bounding box center [730, 640] width 123 height 71
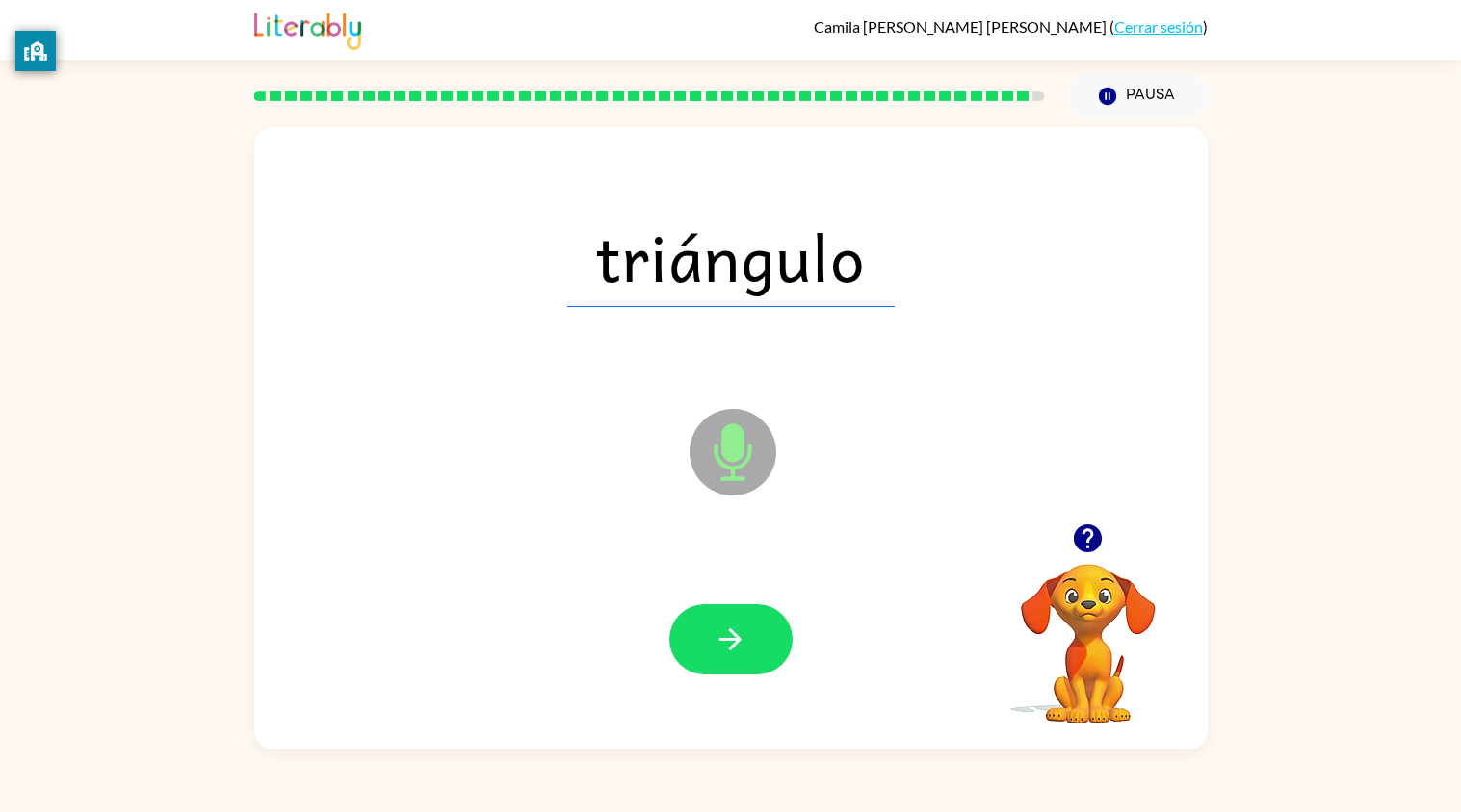
click at [765, 628] on button "button" at bounding box center [730, 640] width 123 height 71
